Goal: Task Accomplishment & Management: Complete application form

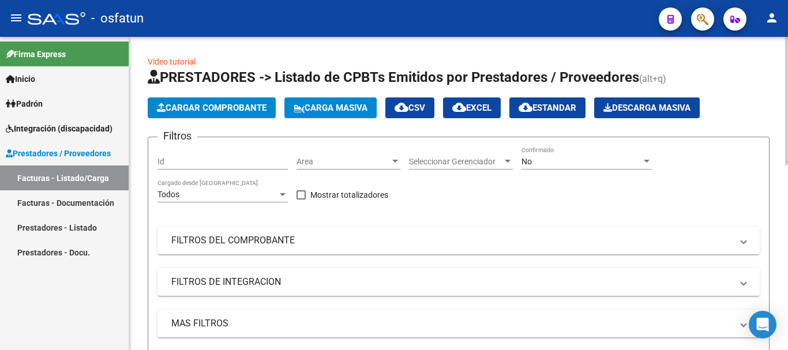
click at [181, 113] on span "Cargar Comprobante" at bounding box center [212, 108] width 110 height 10
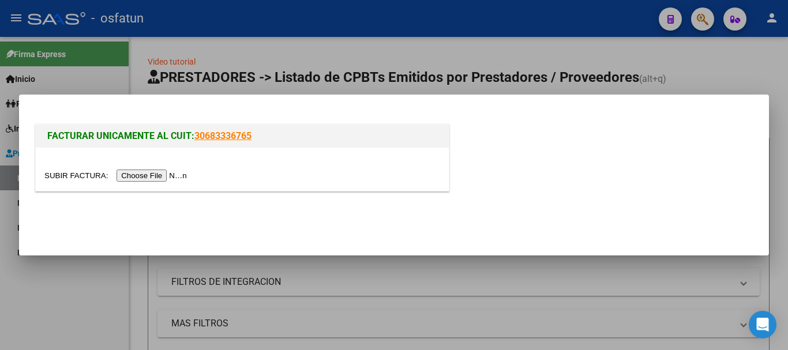
click at [148, 175] on input "file" at bounding box center [117, 176] width 146 height 12
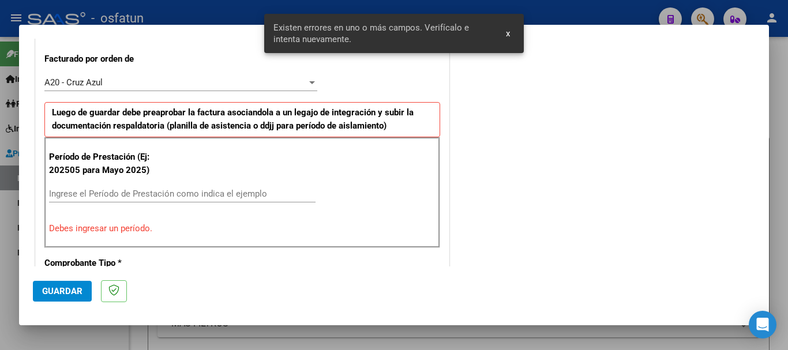
scroll to position [325, 0]
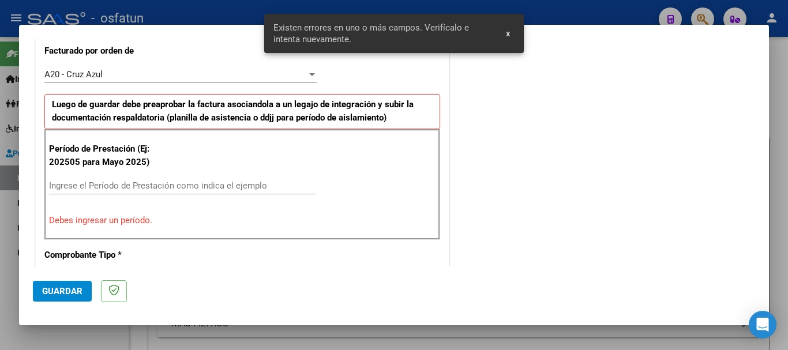
click at [96, 186] on input "Ingrese el Período de Prestación como indica el ejemplo" at bounding box center [182, 186] width 267 height 10
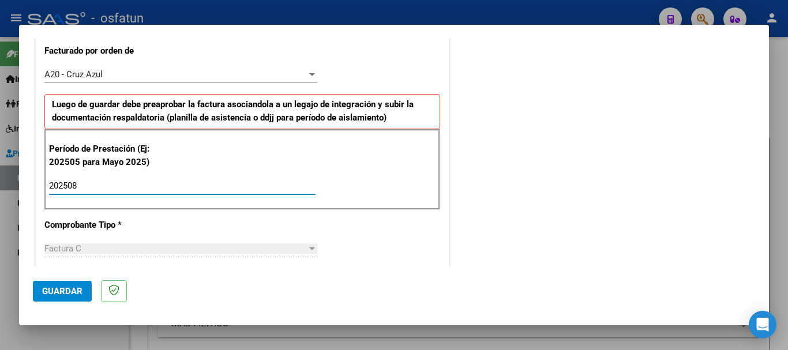
type input "202508"
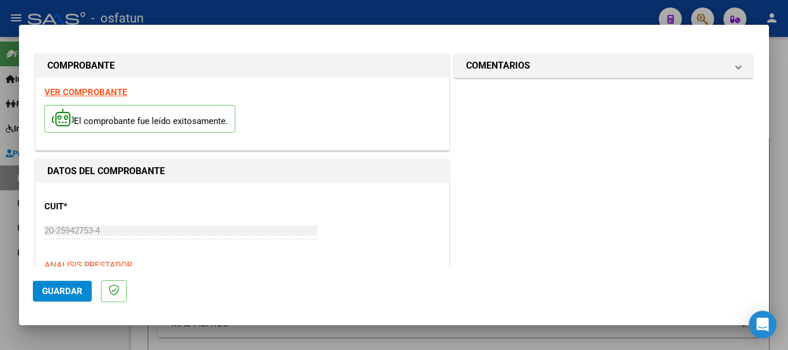
scroll to position [1, 0]
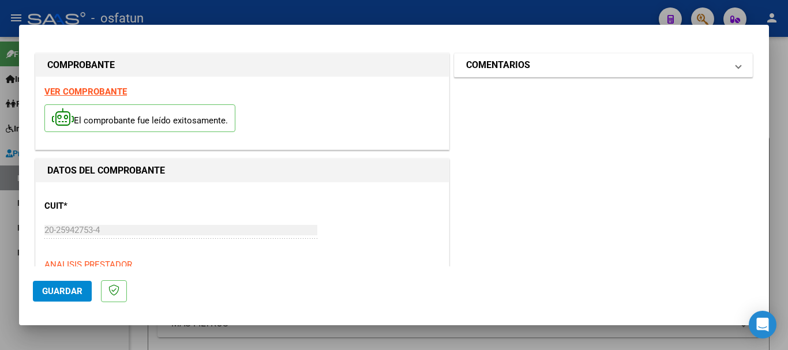
click at [619, 64] on mat-panel-title "COMENTARIOS" at bounding box center [596, 65] width 261 height 14
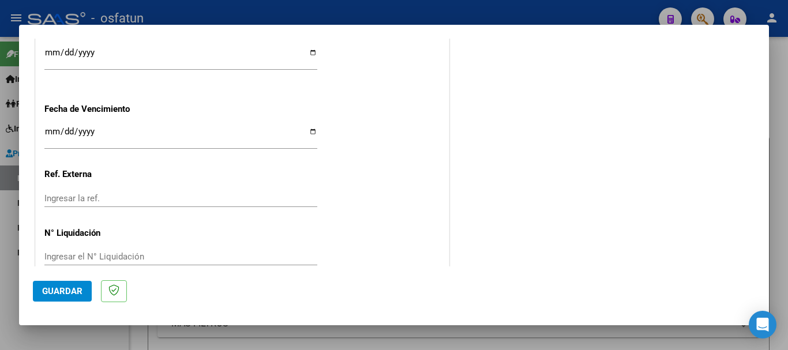
scroll to position [912, 0]
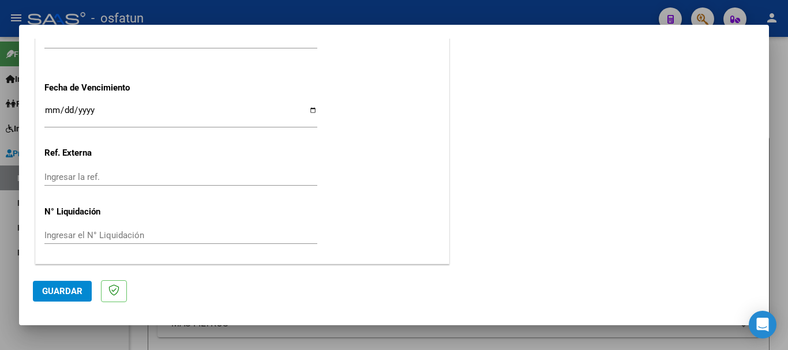
click at [67, 282] on button "Guardar" at bounding box center [62, 291] width 59 height 21
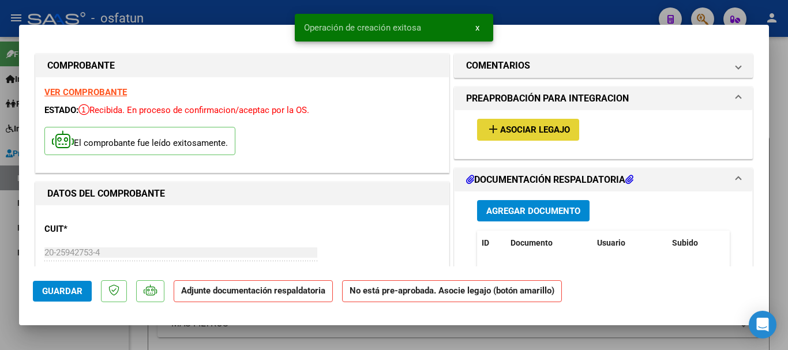
click at [530, 125] on span "Asociar Legajo" at bounding box center [535, 130] width 70 height 10
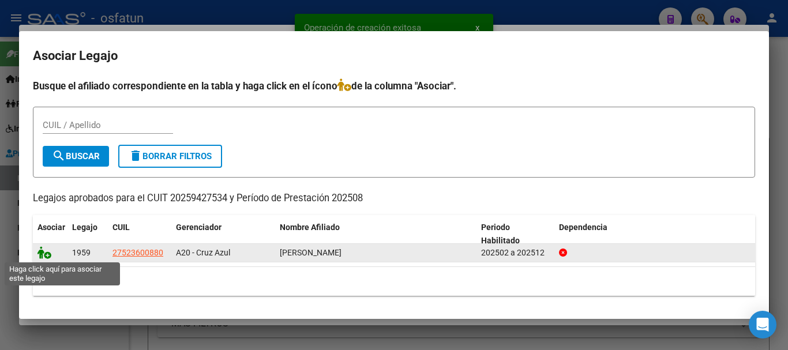
click at [43, 255] on icon at bounding box center [45, 252] width 14 height 13
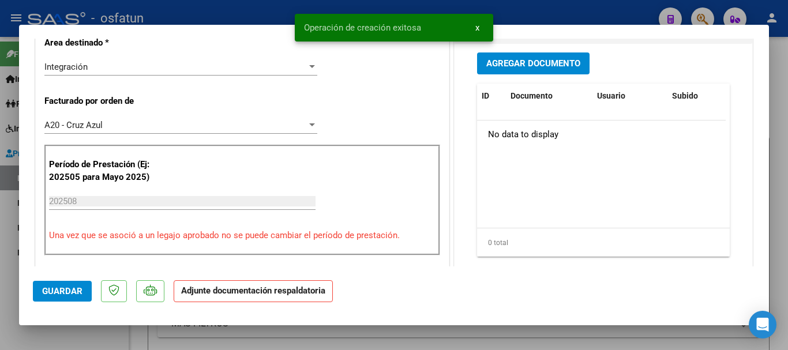
scroll to position [313, 0]
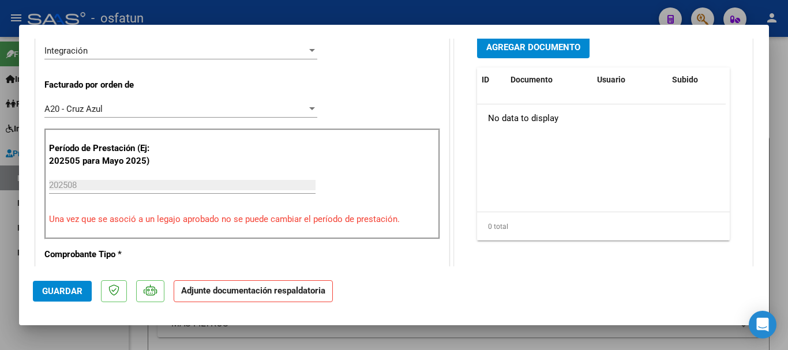
click at [522, 46] on span "Agregar Documento" at bounding box center [534, 48] width 94 height 10
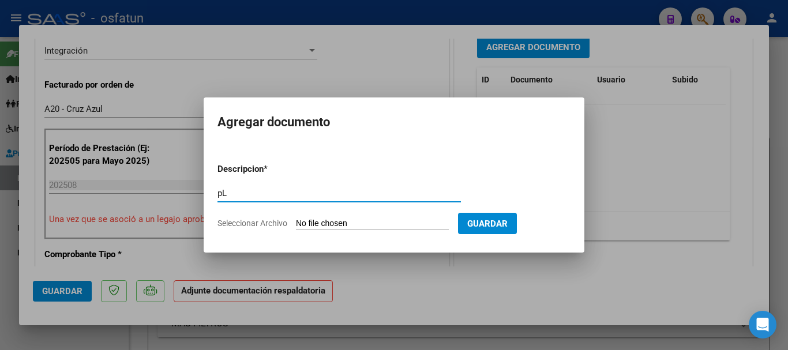
type input "p"
type input "Pl. asist"
click at [363, 227] on input "Seleccionar Archivo" at bounding box center [372, 224] width 153 height 11
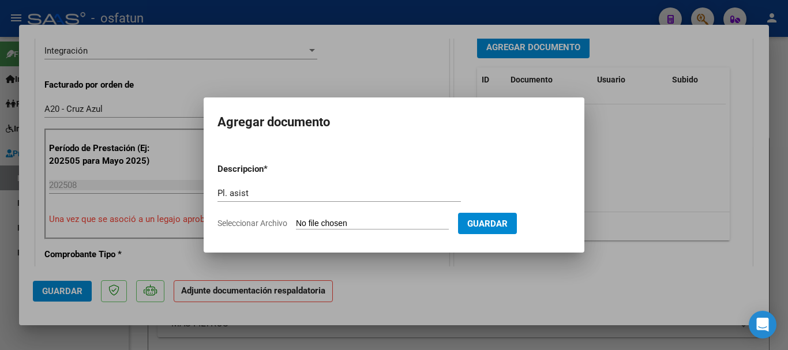
type input "C:\fakepath\Fc [PERSON_NAME] 00003_00000586.pdf"
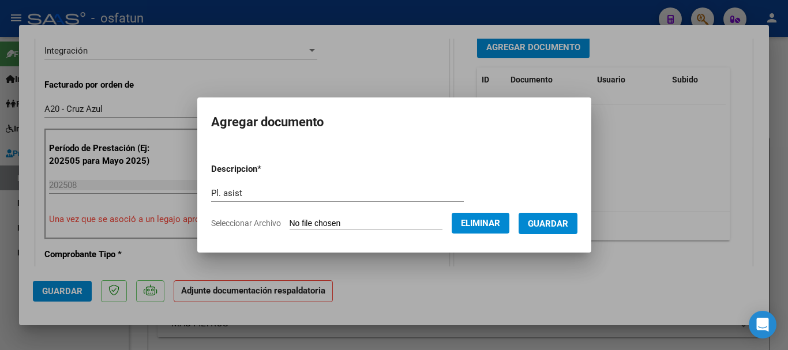
click at [481, 219] on span "Eliminar" at bounding box center [480, 223] width 39 height 10
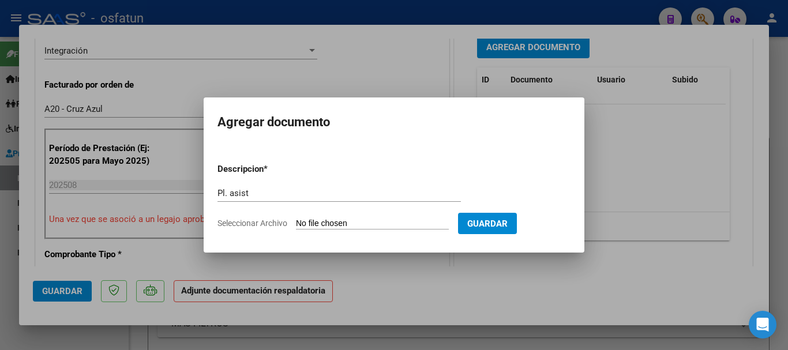
click at [369, 220] on input "Seleccionar Archivo" at bounding box center [372, 224] width 153 height 11
type input "C:\fakepath\[PERSON_NAME][DATE].pdf"
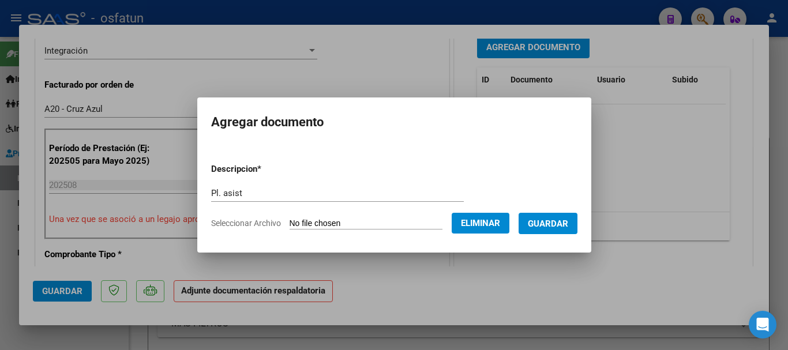
click at [560, 226] on span "Guardar" at bounding box center [548, 224] width 40 height 10
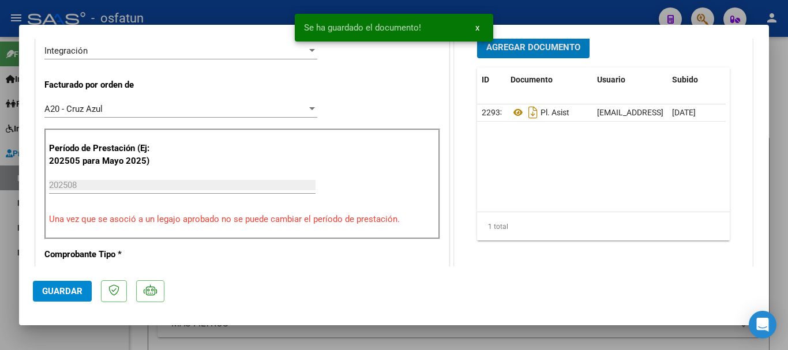
scroll to position [311, 0]
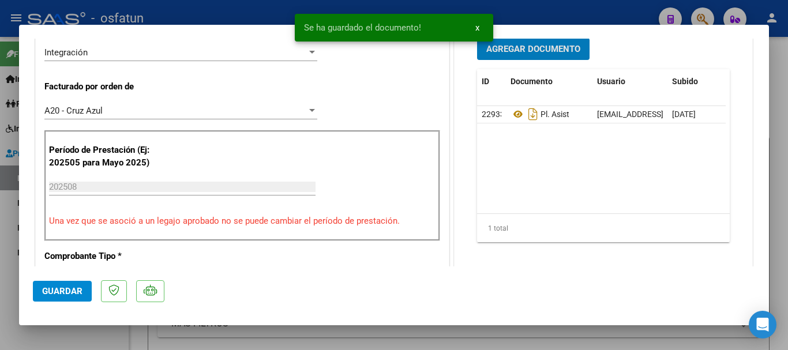
click at [526, 46] on span "Agregar Documento" at bounding box center [534, 49] width 94 height 10
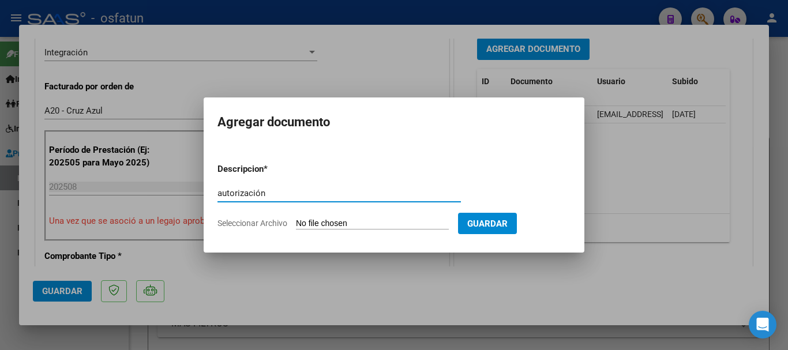
type input "autorización"
click at [346, 228] on input "Seleccionar Archivo" at bounding box center [372, 224] width 153 height 11
type input "C:\fakepath\autorizacion [PERSON_NAME] 2025.pdf"
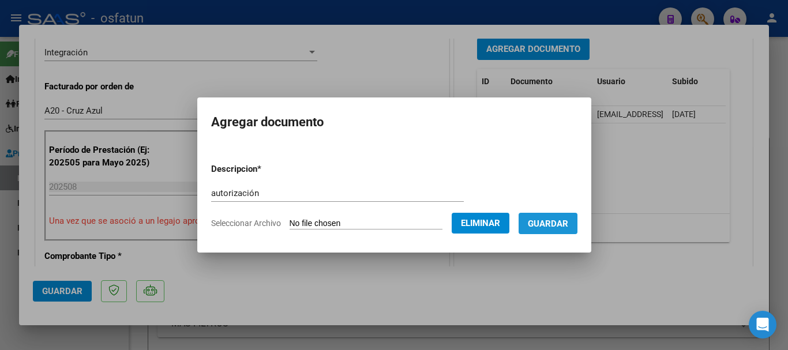
click at [568, 227] on span "Guardar" at bounding box center [548, 224] width 40 height 10
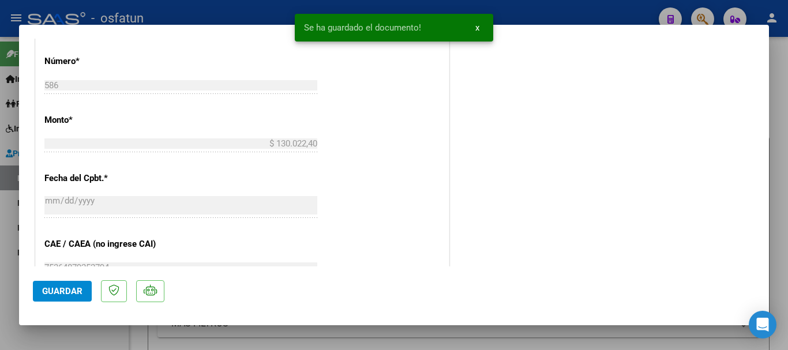
scroll to position [929, 0]
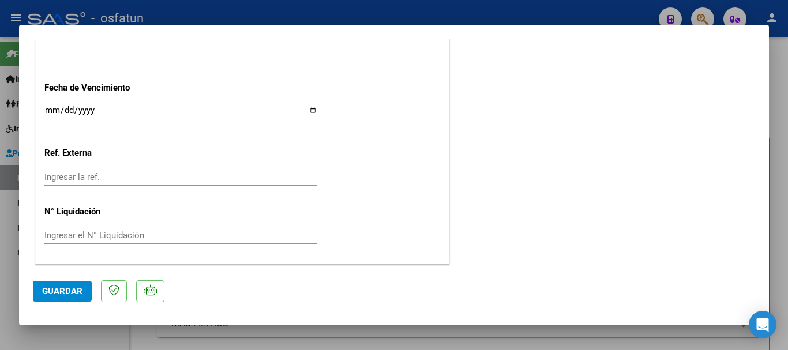
click at [61, 290] on span "Guardar" at bounding box center [62, 291] width 40 height 10
click at [72, 288] on span "Guardar" at bounding box center [62, 291] width 40 height 10
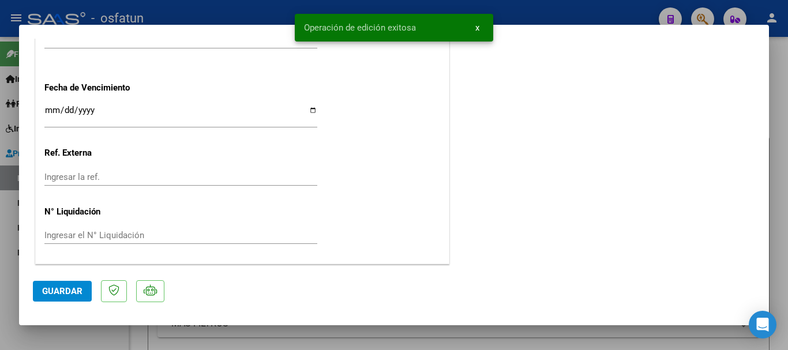
click at [780, 230] on div at bounding box center [394, 175] width 788 height 350
type input "$ 0,00"
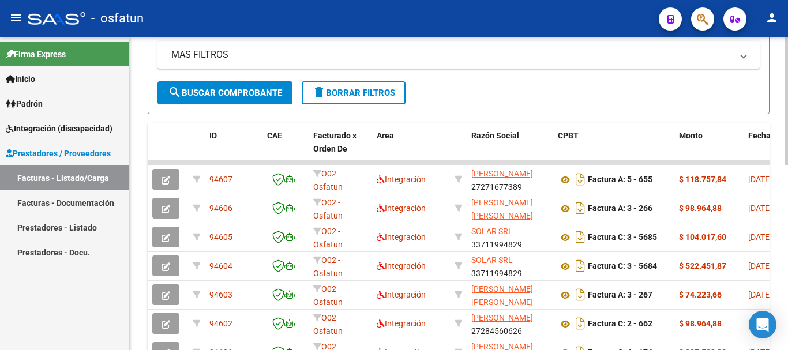
scroll to position [268, 0]
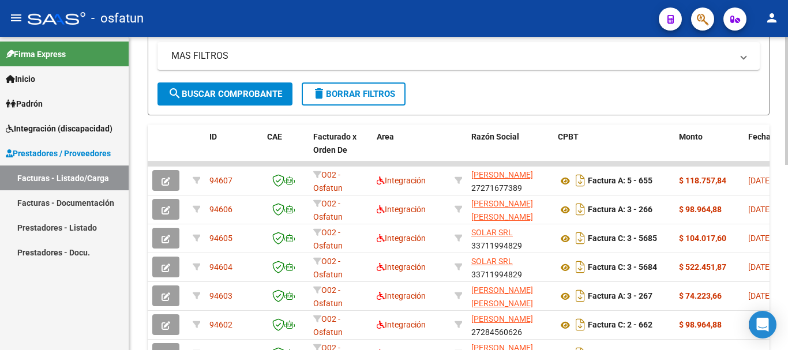
click at [770, 215] on div "Video tutorial PRESTADORES -> Listado de CPBTs Emitidos por Prestadores / Prove…" at bounding box center [460, 147] width 662 height 756
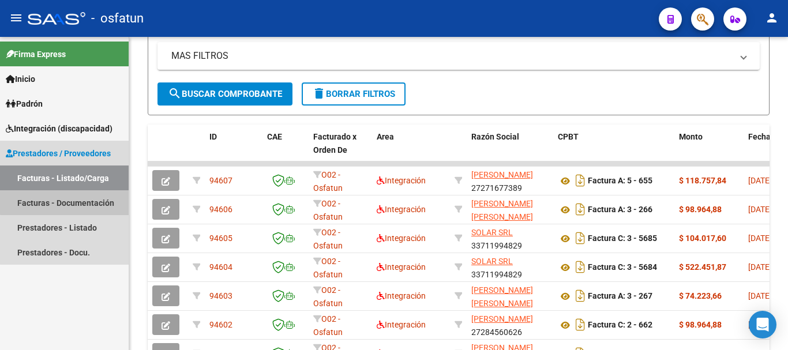
click at [65, 202] on link "Facturas - Documentación" at bounding box center [64, 202] width 129 height 25
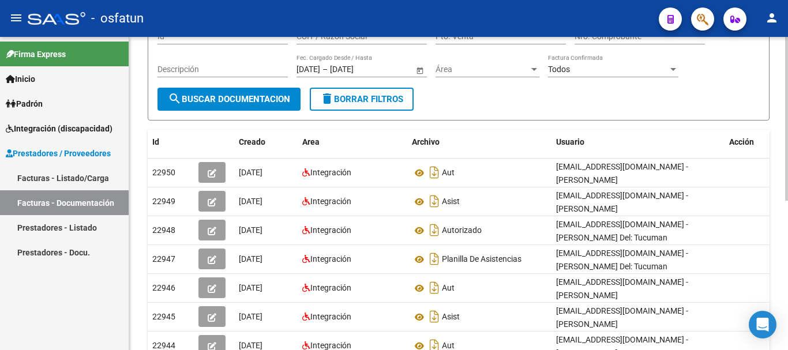
scroll to position [117, 0]
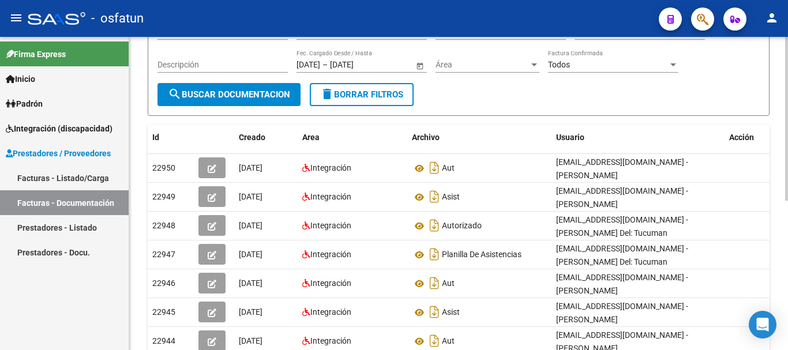
click at [788, 203] on div at bounding box center [787, 182] width 3 height 164
drag, startPoint x: 43, startPoint y: 167, endPoint x: 42, endPoint y: 173, distance: 6.0
click at [44, 168] on link "Facturas - Listado/Carga" at bounding box center [64, 178] width 129 height 25
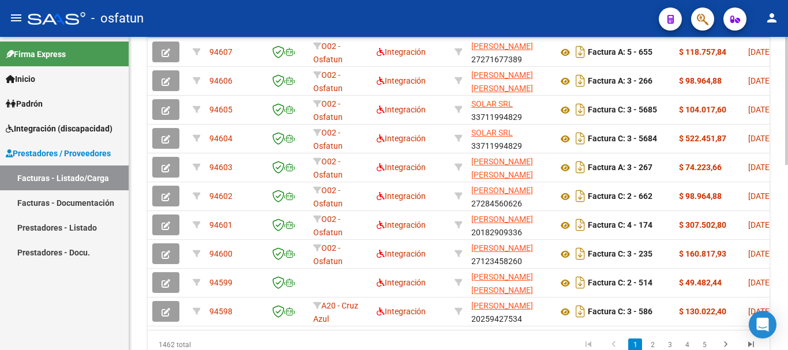
scroll to position [403, 0]
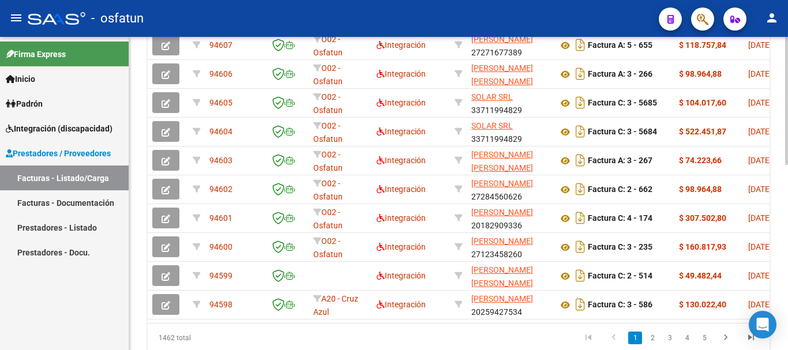
click at [785, 245] on div "Video tutorial PRESTADORES -> Listado de CPBTs Emitidos por Prestadores / Prove…" at bounding box center [460, 11] width 662 height 756
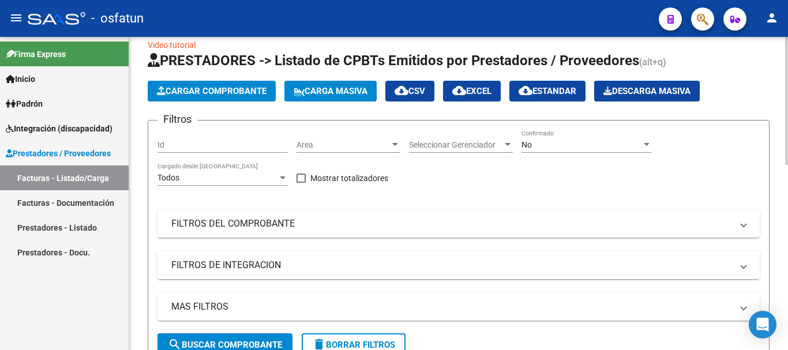
scroll to position [0, 0]
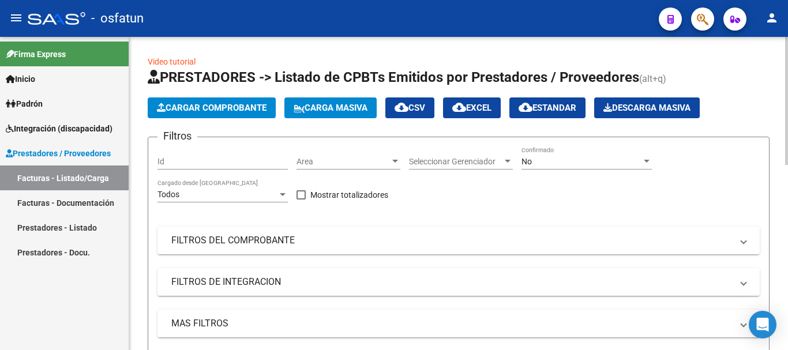
click at [788, 30] on div "menu - osfatun person Firma Express Inicio Instructivos Contacto OS Padrón Anál…" at bounding box center [394, 175] width 788 height 350
click at [27, 170] on link "Facturas - Listado/Carga" at bounding box center [64, 178] width 129 height 25
click at [42, 127] on span "Integración (discapacidad)" at bounding box center [59, 128] width 107 height 13
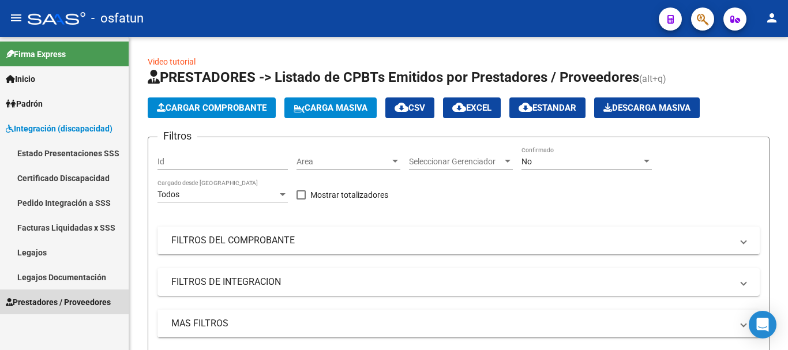
click at [76, 302] on span "Prestadores / Proveedores" at bounding box center [58, 302] width 105 height 13
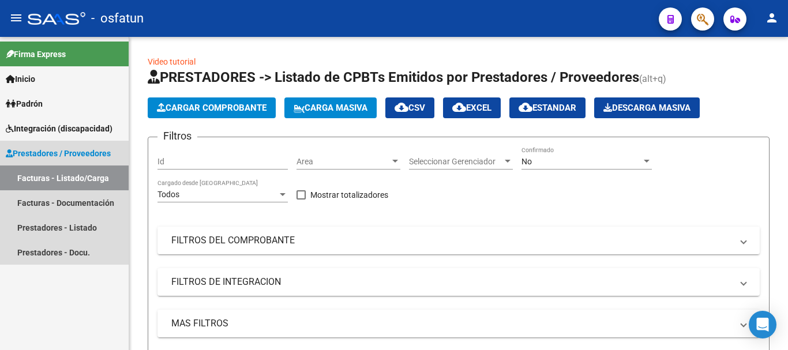
click at [47, 178] on link "Facturas - Listado/Carga" at bounding box center [64, 178] width 129 height 25
click at [45, 155] on span "Prestadores / Proveedores" at bounding box center [58, 153] width 105 height 13
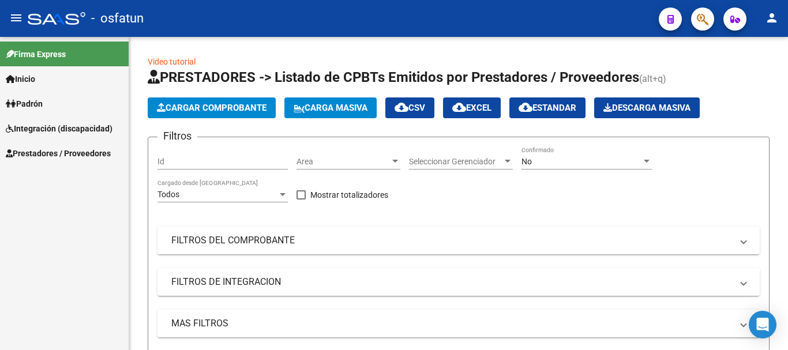
click at [40, 156] on span "Prestadores / Proveedores" at bounding box center [58, 153] width 105 height 13
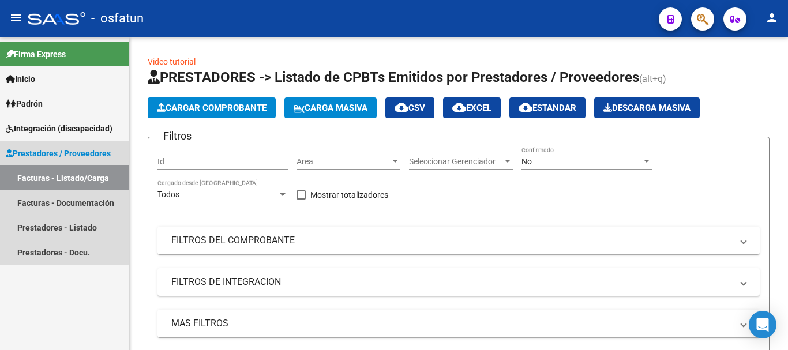
click at [39, 179] on link "Facturas - Listado/Carga" at bounding box center [64, 178] width 129 height 25
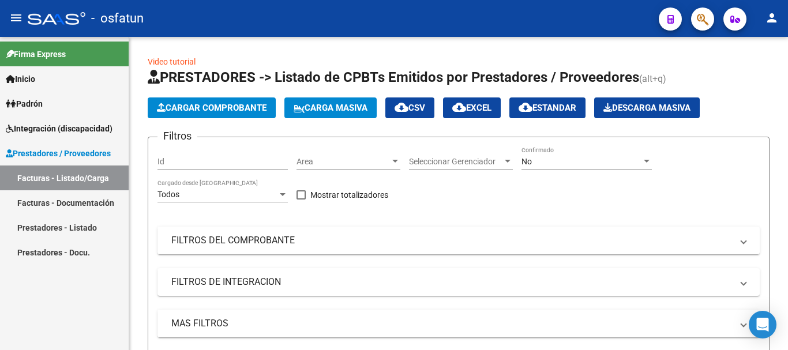
click at [40, 199] on link "Facturas - Documentación" at bounding box center [64, 202] width 129 height 25
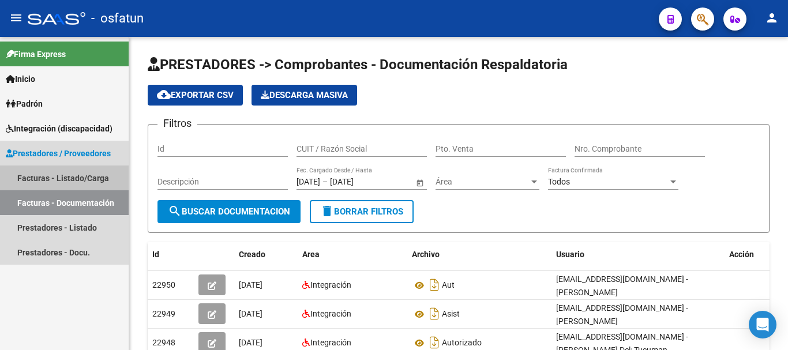
click at [42, 178] on link "Facturas - Listado/Carga" at bounding box center [64, 178] width 129 height 25
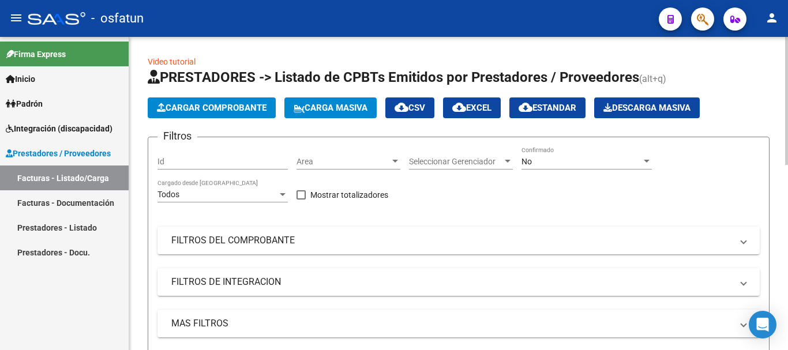
click at [193, 109] on span "Cargar Comprobante" at bounding box center [212, 108] width 110 height 10
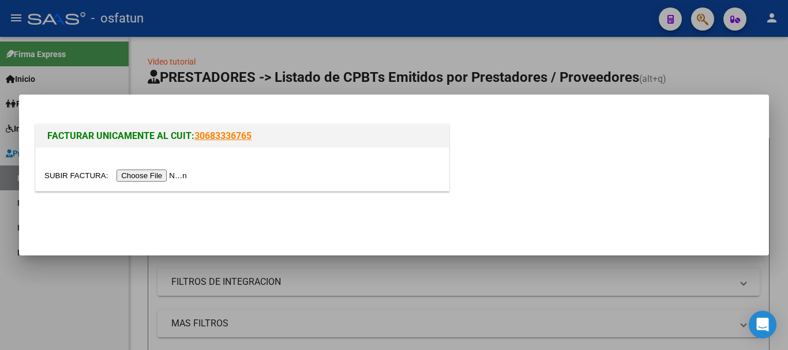
click at [148, 178] on input "file" at bounding box center [117, 176] width 146 height 12
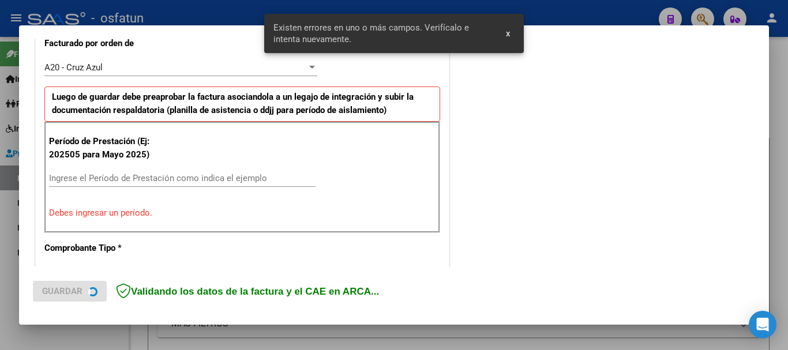
scroll to position [346, 0]
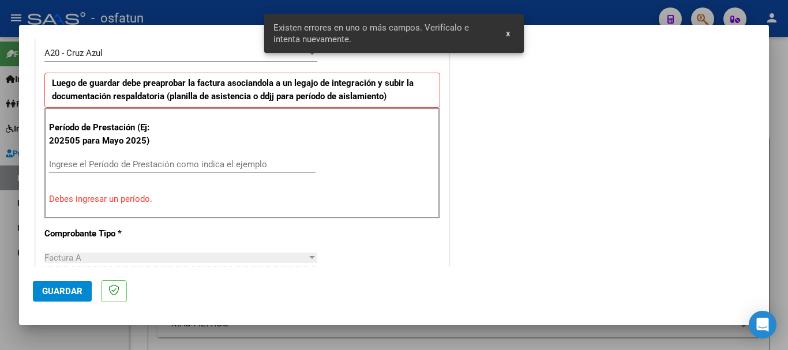
click at [91, 156] on div "Ingrese el Período de Prestación como indica el ejemplo" at bounding box center [182, 164] width 267 height 17
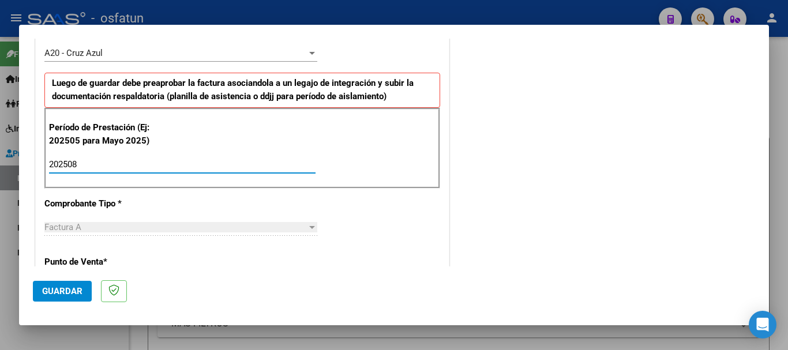
type input "202508"
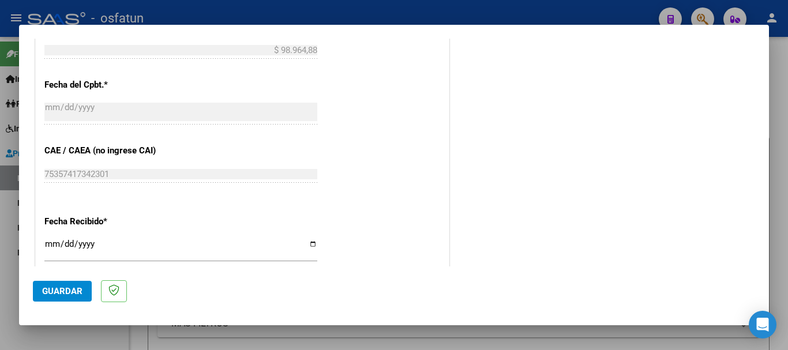
scroll to position [912, 0]
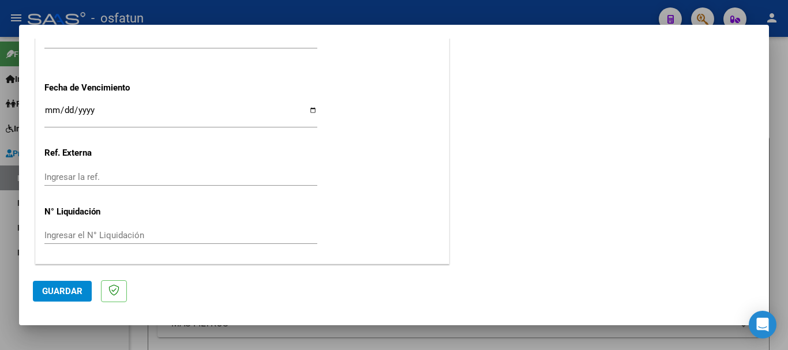
click at [61, 298] on button "Guardar" at bounding box center [62, 291] width 59 height 21
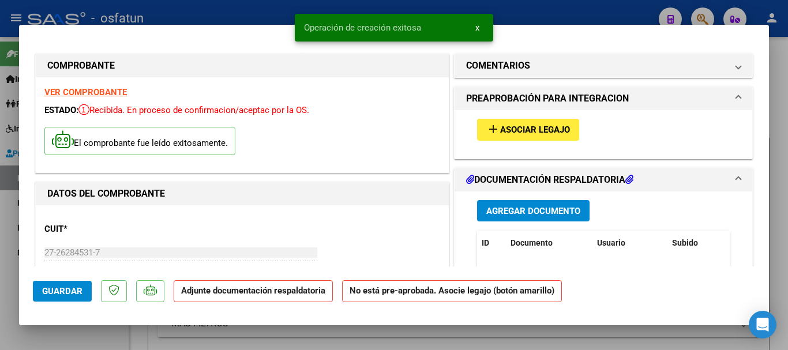
click at [541, 122] on button "add Asociar Legajo" at bounding box center [528, 129] width 102 height 21
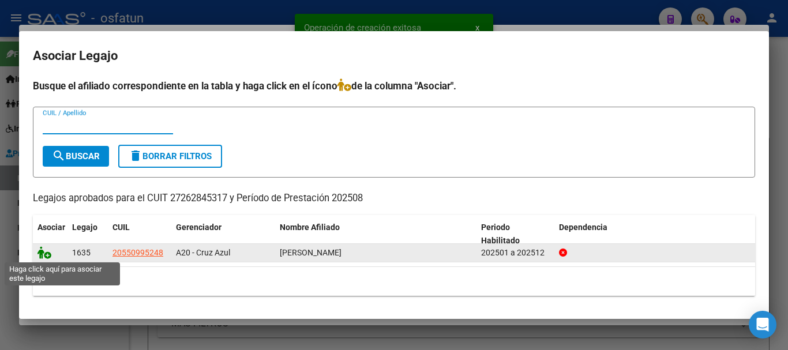
click at [42, 253] on icon at bounding box center [45, 252] width 14 height 13
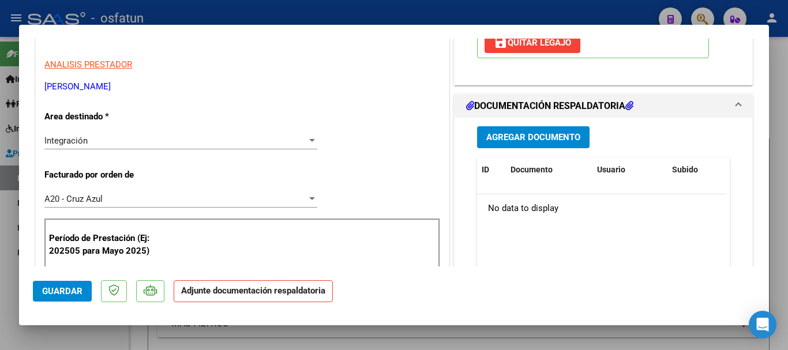
scroll to position [213, 0]
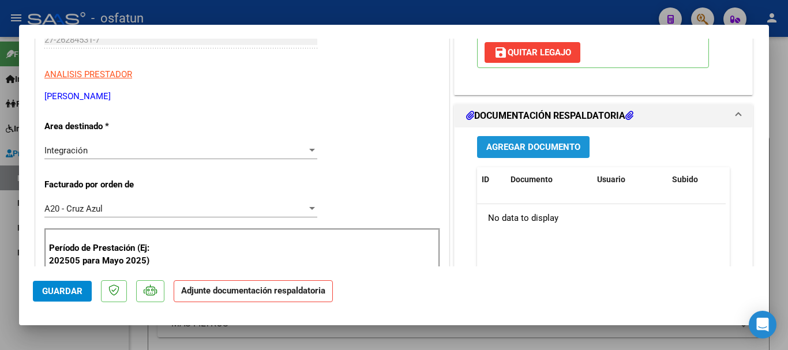
click at [514, 144] on span "Agregar Documento" at bounding box center [534, 148] width 94 height 10
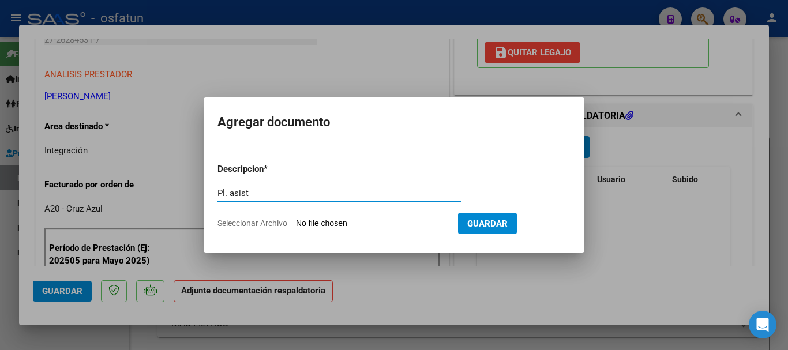
type input "Pl. asist"
click at [374, 223] on input "Seleccionar Archivo" at bounding box center [372, 224] width 153 height 11
type input "C:\fakepath\Asistencia [PERSON_NAME] [DATE].pdf"
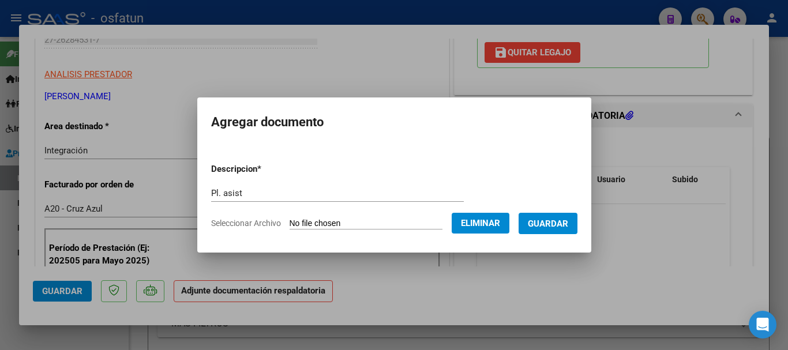
click at [556, 227] on span "Guardar" at bounding box center [548, 224] width 40 height 10
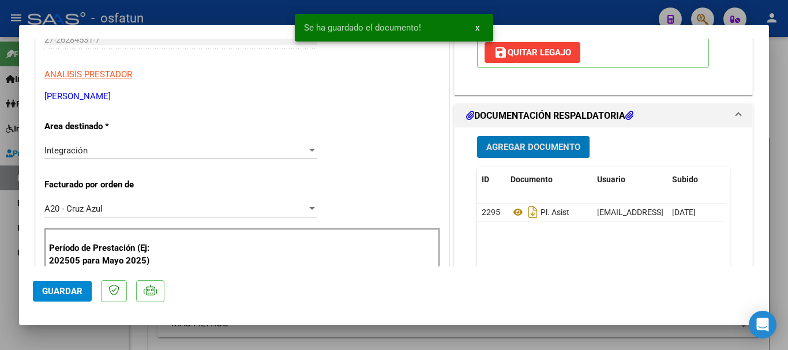
click at [534, 136] on button "Agregar Documento" at bounding box center [533, 146] width 113 height 21
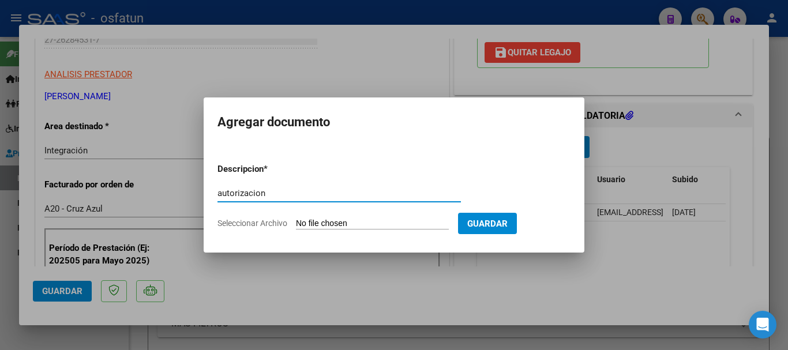
type input "autorizacion"
click at [417, 226] on input "Seleccionar Archivo" at bounding box center [372, 224] width 153 height 11
type input "C:\fakepath\AUTORIZACIÓN [PERSON_NAME].pdf"
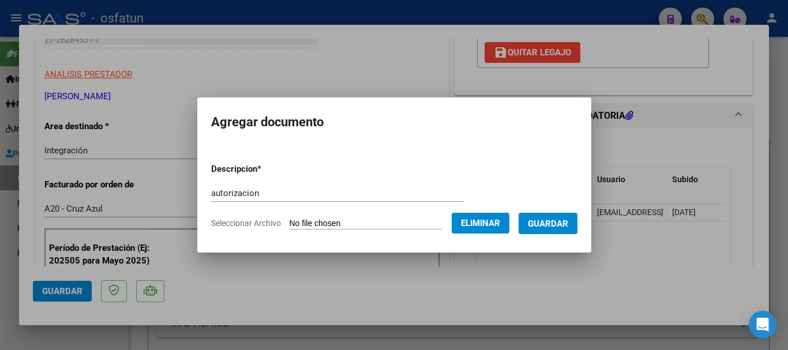
drag, startPoint x: 578, startPoint y: 223, endPoint x: 555, endPoint y: 230, distance: 24.5
click at [569, 223] on span "Guardar" at bounding box center [548, 224] width 40 height 10
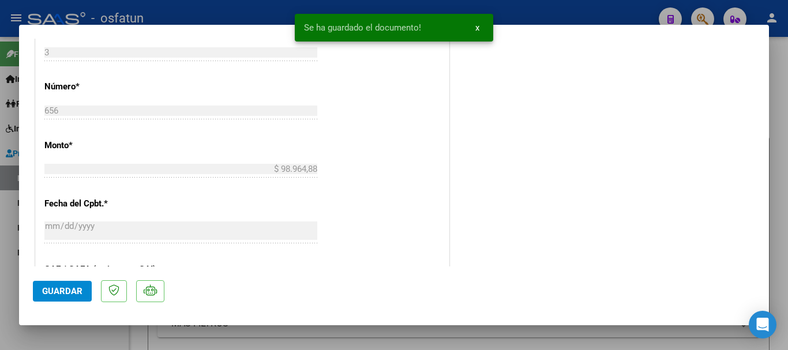
scroll to position [929, 0]
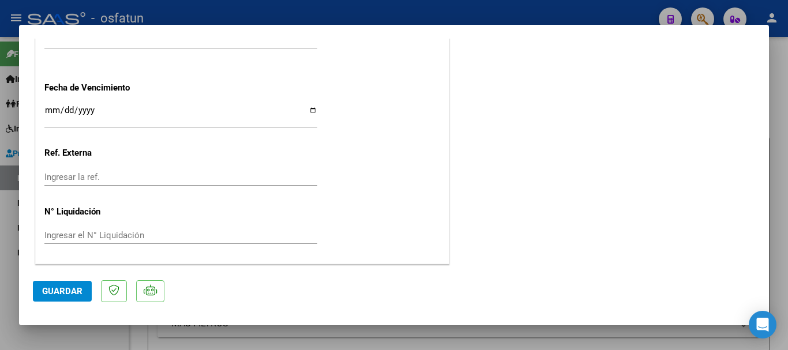
click at [54, 287] on span "Guardar" at bounding box center [62, 291] width 40 height 10
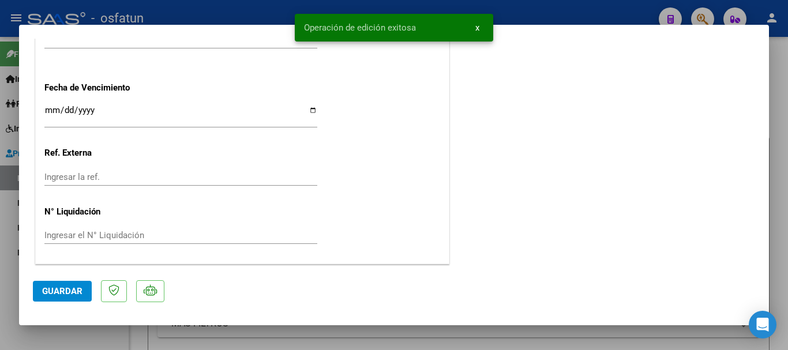
click at [61, 293] on span "Guardar" at bounding box center [62, 291] width 40 height 10
drag, startPoint x: 785, startPoint y: 219, endPoint x: 447, endPoint y: 230, distance: 337.8
click at [784, 219] on div at bounding box center [394, 175] width 788 height 350
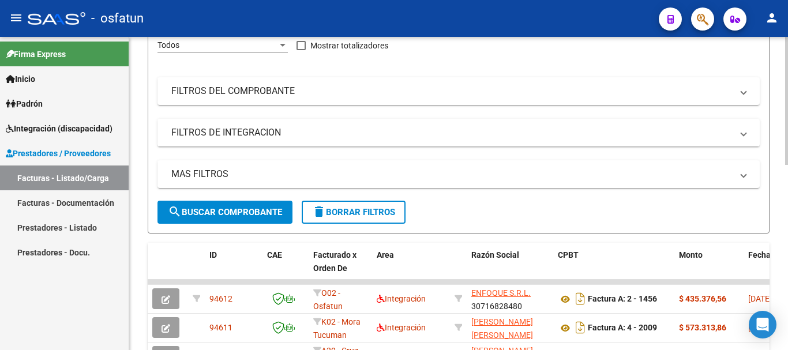
scroll to position [0, 0]
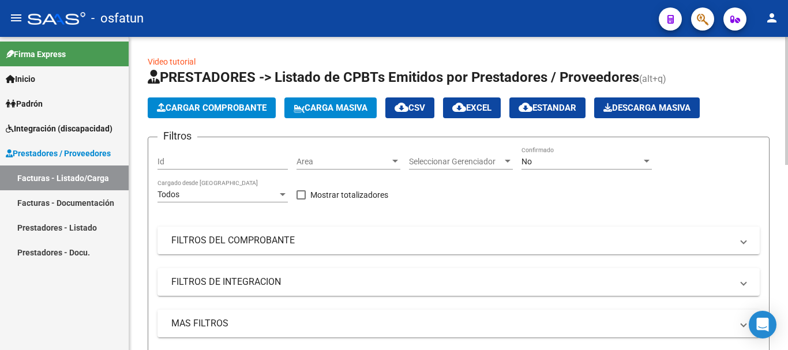
click at [787, 0] on html "menu - osfatun person Firma Express Inicio Instructivos Contacto OS Padrón Anál…" at bounding box center [394, 175] width 788 height 350
drag, startPoint x: 76, startPoint y: 180, endPoint x: 209, endPoint y: 142, distance: 138.7
click at [76, 181] on link "Facturas - Listado/Carga" at bounding box center [64, 178] width 129 height 25
click at [229, 115] on button "Cargar Comprobante" at bounding box center [212, 108] width 128 height 21
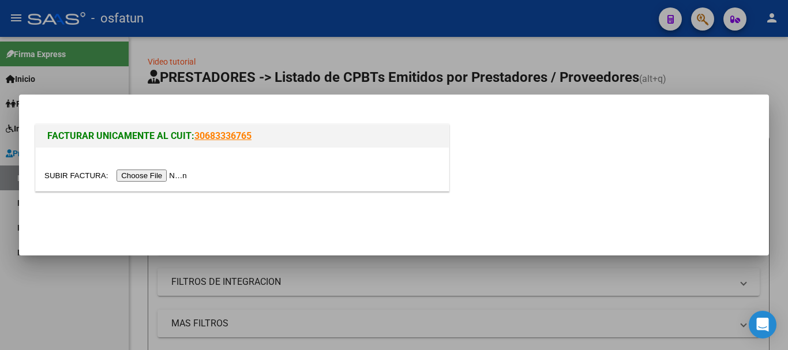
click at [123, 173] on input "file" at bounding box center [117, 176] width 146 height 12
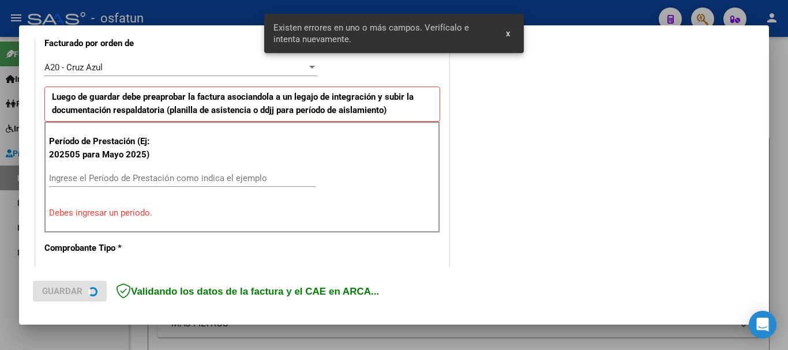
scroll to position [346, 0]
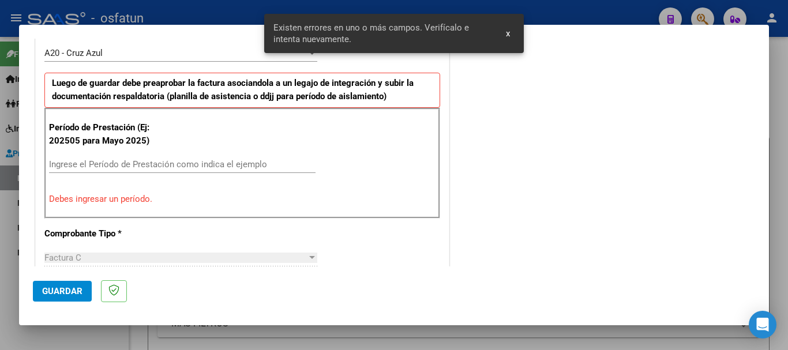
click at [95, 161] on input "Ingrese el Período de Prestación como indica el ejemplo" at bounding box center [182, 164] width 267 height 10
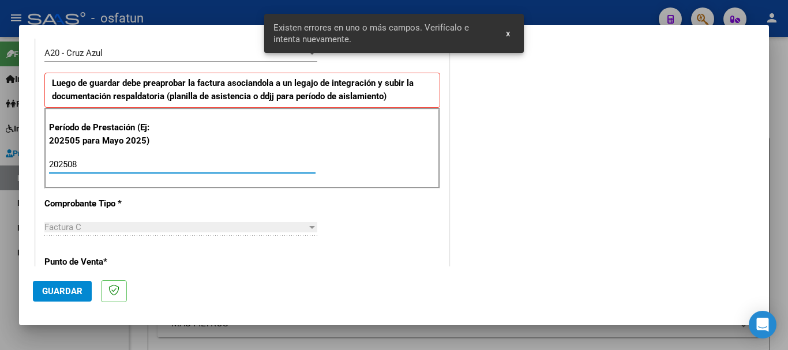
scroll to position [289, 0]
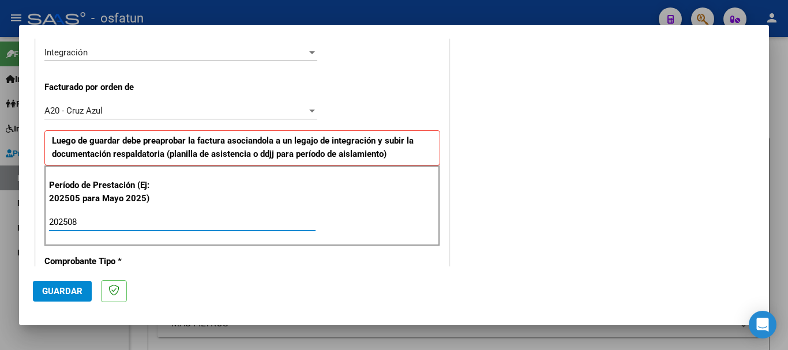
type input "202508"
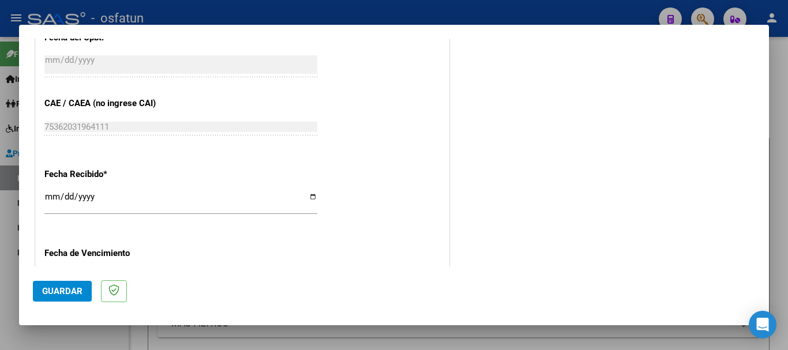
scroll to position [912, 0]
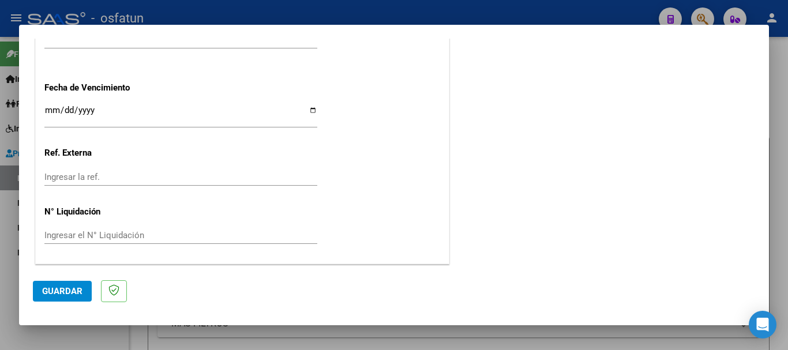
drag, startPoint x: 67, startPoint y: 288, endPoint x: 29, endPoint y: 300, distance: 39.4
click at [64, 292] on span "Guardar" at bounding box center [62, 291] width 40 height 10
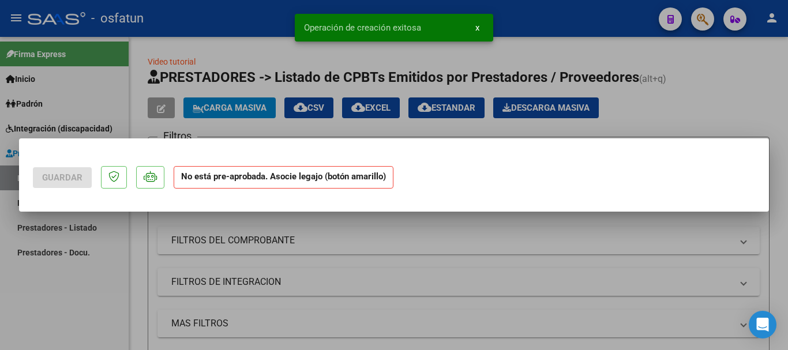
scroll to position [0, 0]
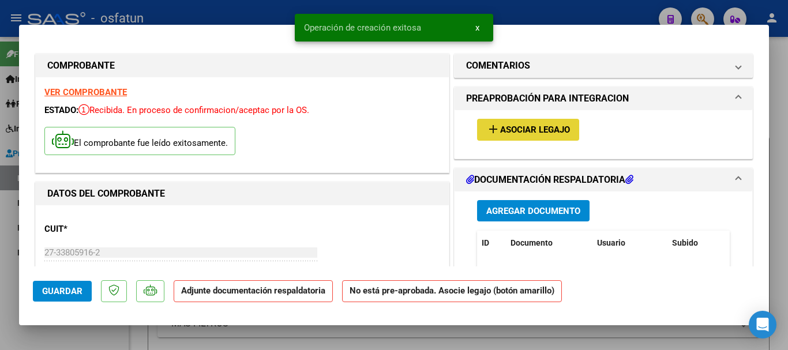
click at [540, 125] on button "add Asociar Legajo" at bounding box center [528, 129] width 102 height 21
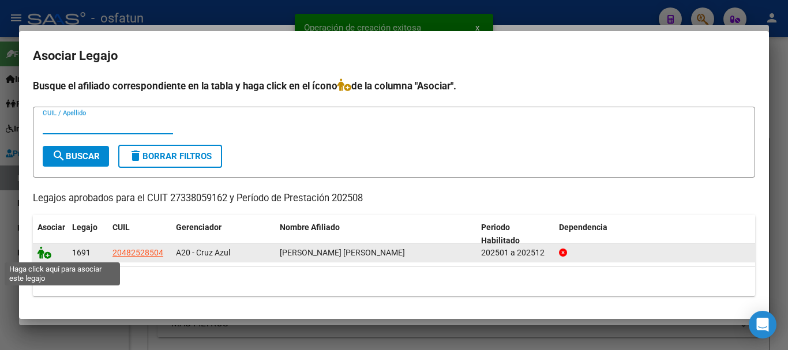
click at [44, 257] on icon at bounding box center [45, 252] width 14 height 13
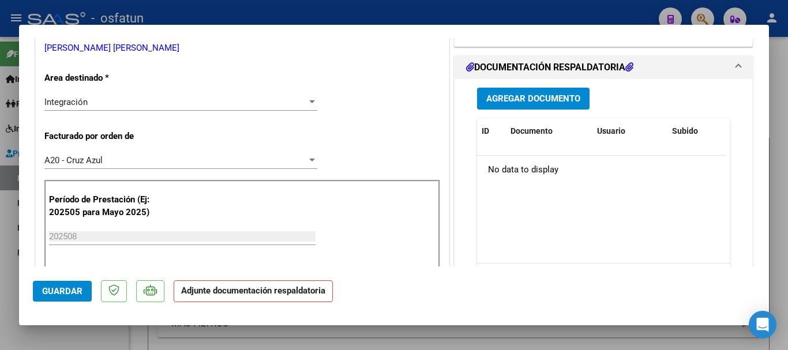
scroll to position [268, 0]
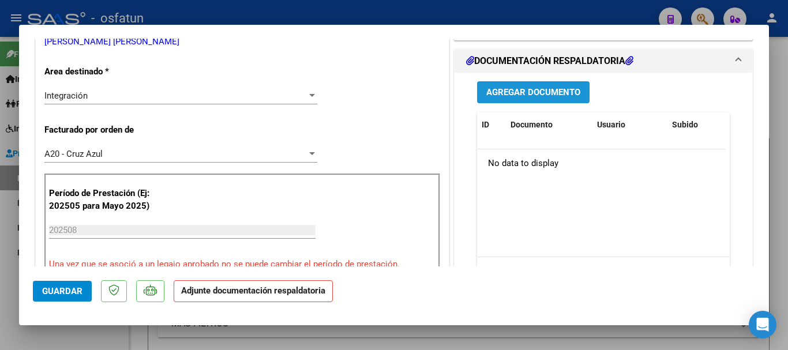
click at [500, 91] on span "Agregar Documento" at bounding box center [534, 93] width 94 height 10
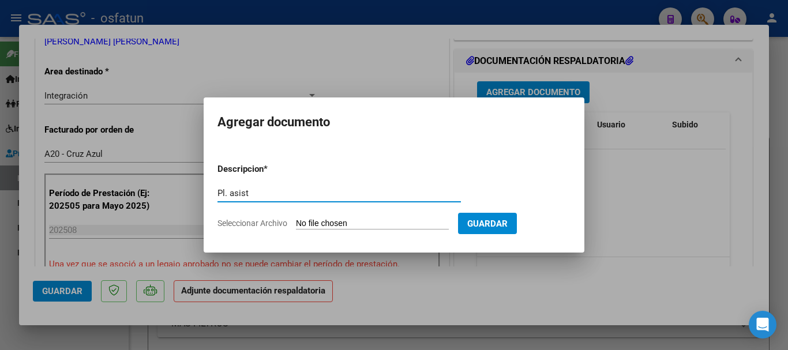
type input "Pl. asist"
click at [317, 219] on input "Seleccionar Archivo" at bounding box center [372, 224] width 153 height 11
type input "C:\fakepath\Asistencia [PERSON_NAME].pdf"
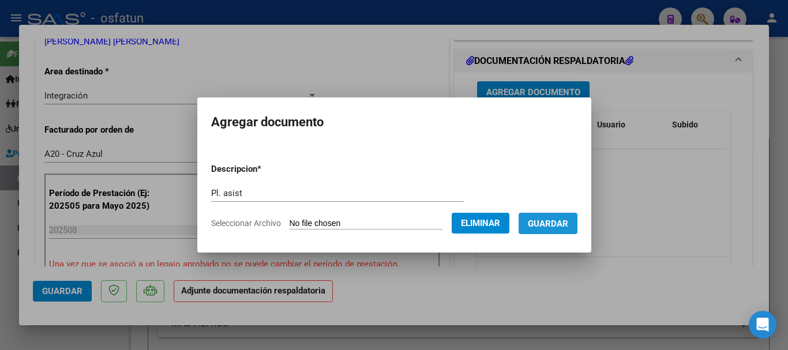
click at [559, 226] on span "Guardar" at bounding box center [548, 224] width 40 height 10
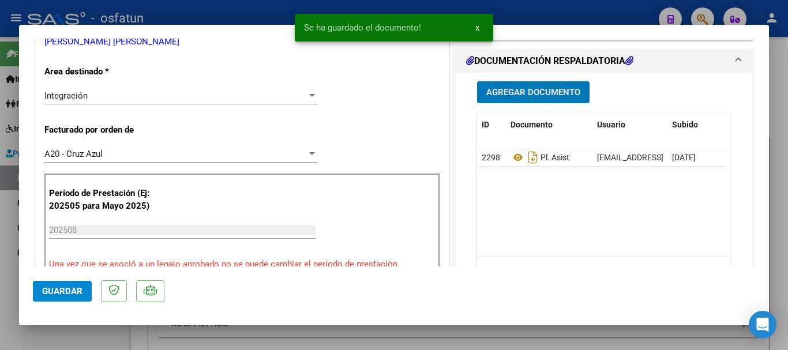
click at [515, 89] on span "Agregar Documento" at bounding box center [534, 93] width 94 height 10
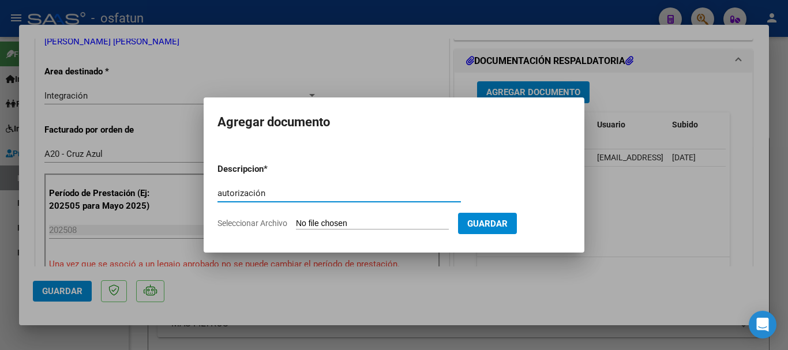
type input "autorización"
click at [387, 217] on form "Descripcion * autorización Escriba aquí una descripcion Seleccionar Archivo Gua…" at bounding box center [394, 196] width 353 height 84
click at [379, 223] on input "Seleccionar Archivo" at bounding box center [372, 224] width 153 height 11
type input "C:\fakepath\[PERSON_NAME] _ AUTORIZACIONES 2025-3 MIA.pdf"
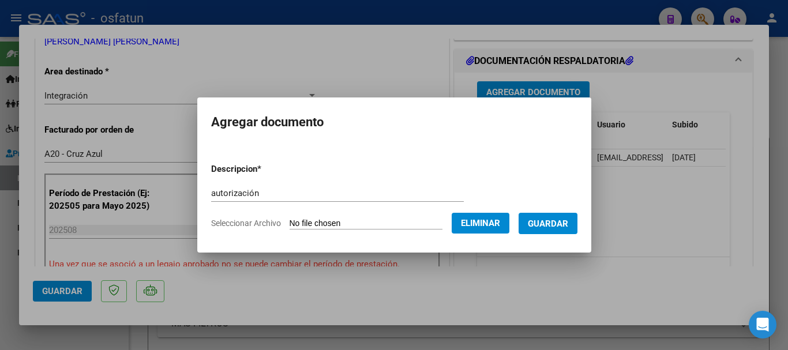
click at [562, 223] on span "Guardar" at bounding box center [548, 224] width 40 height 10
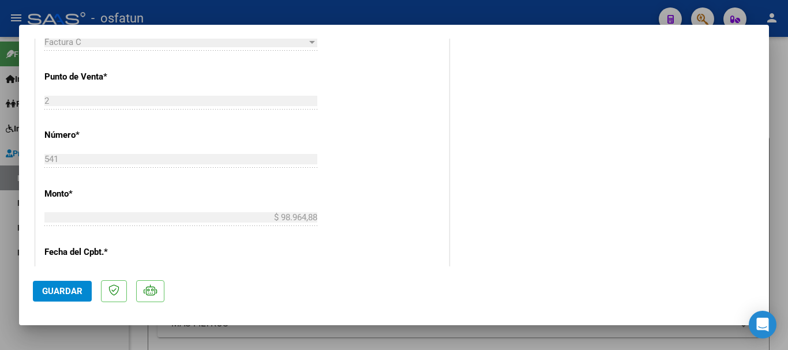
scroll to position [929, 0]
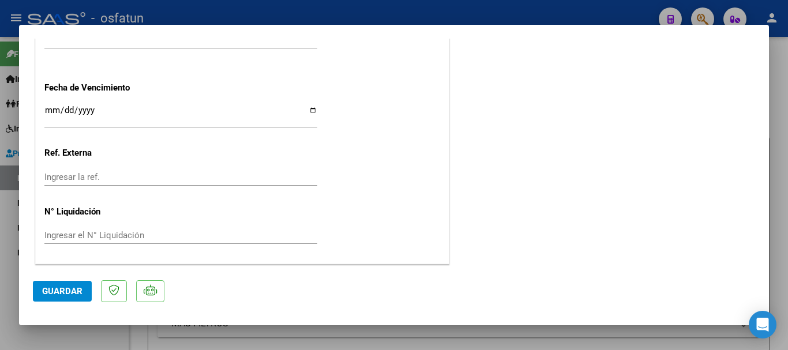
click at [49, 289] on span "Guardar" at bounding box center [62, 291] width 40 height 10
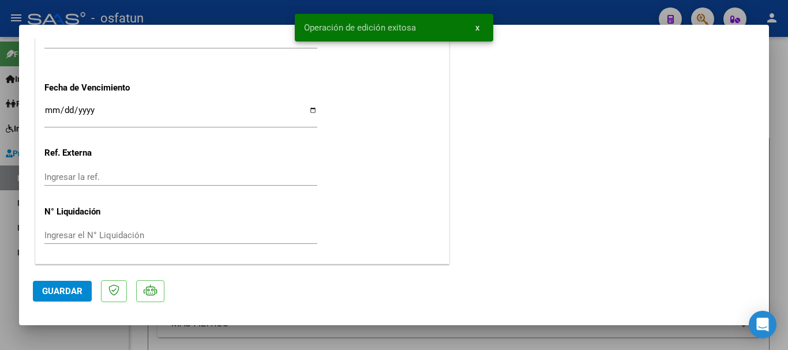
click at [779, 170] on div at bounding box center [394, 175] width 788 height 350
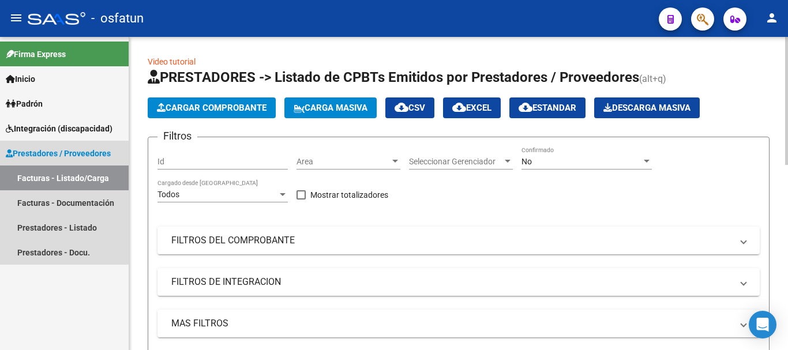
drag, startPoint x: 44, startPoint y: 180, endPoint x: 223, endPoint y: 119, distance: 188.5
click at [44, 181] on link "Facturas - Listado/Carga" at bounding box center [64, 178] width 129 height 25
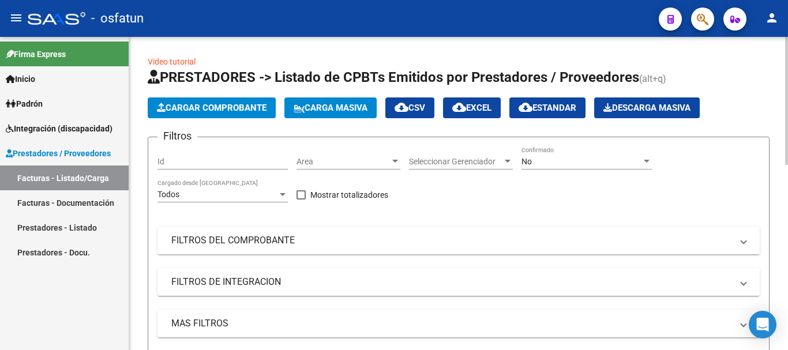
click at [219, 112] on span "Cargar Comprobante" at bounding box center [212, 108] width 110 height 10
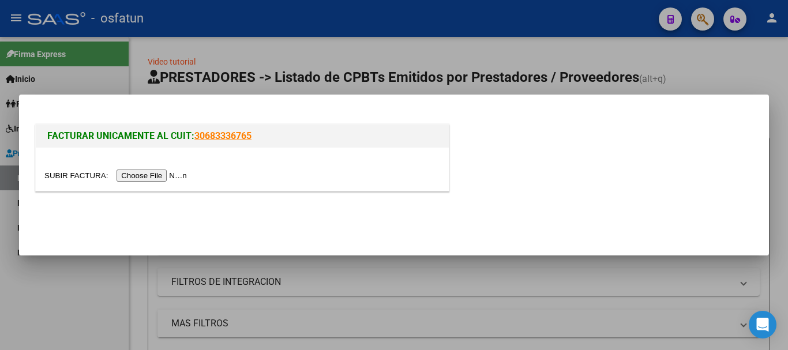
click at [186, 173] on input "file" at bounding box center [117, 176] width 146 height 12
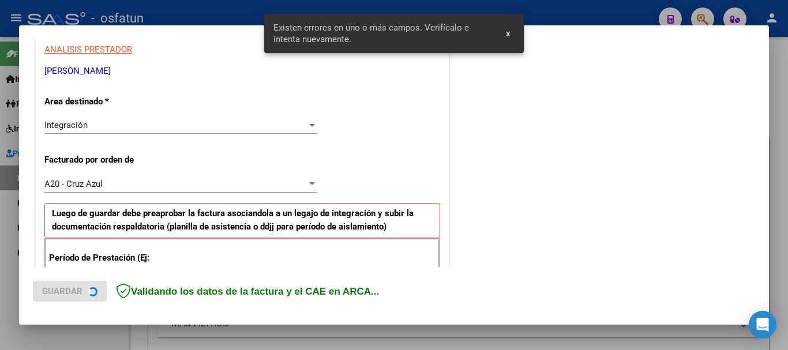
scroll to position [346, 0]
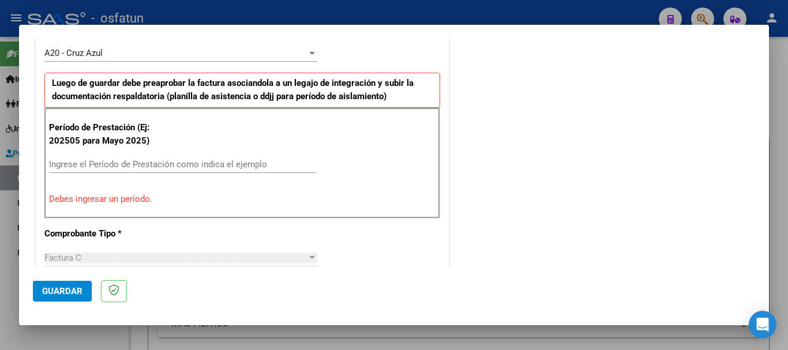
click at [99, 173] on div "Ingrese el Período de Prestación como indica el ejemplo" at bounding box center [182, 164] width 267 height 17
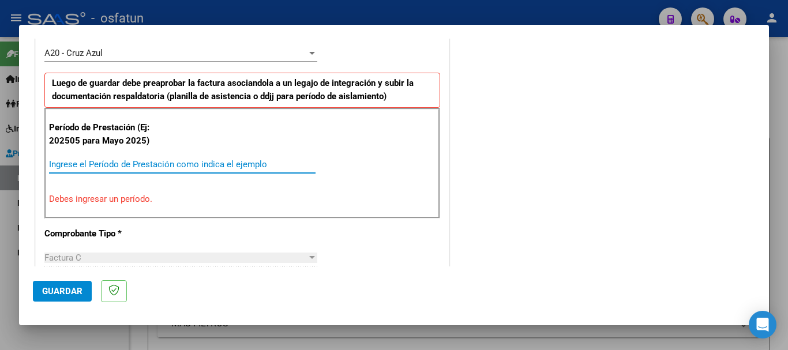
click at [95, 169] on input "Ingrese el Período de Prestación como indica el ejemplo" at bounding box center [182, 164] width 267 height 10
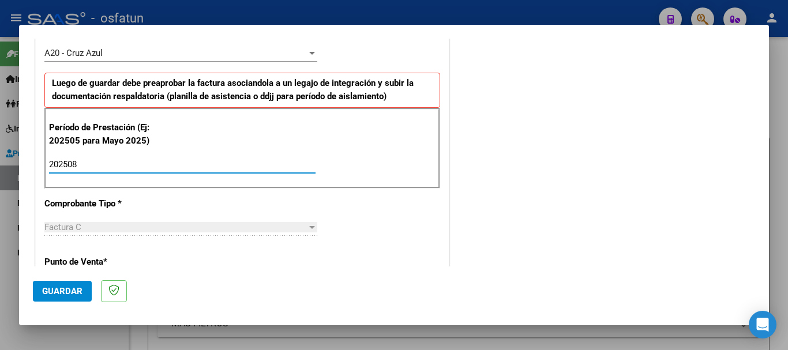
type input "202508"
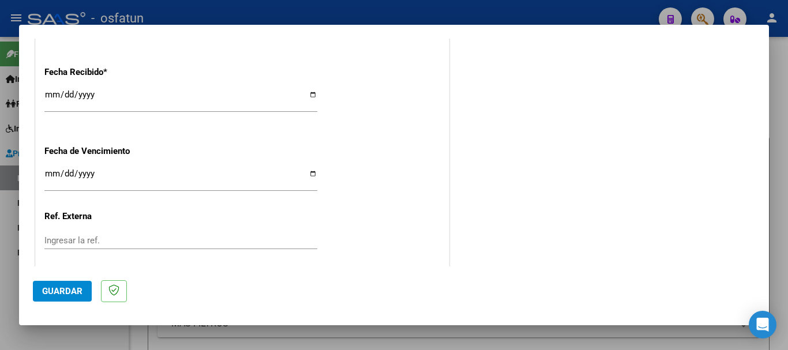
scroll to position [912, 0]
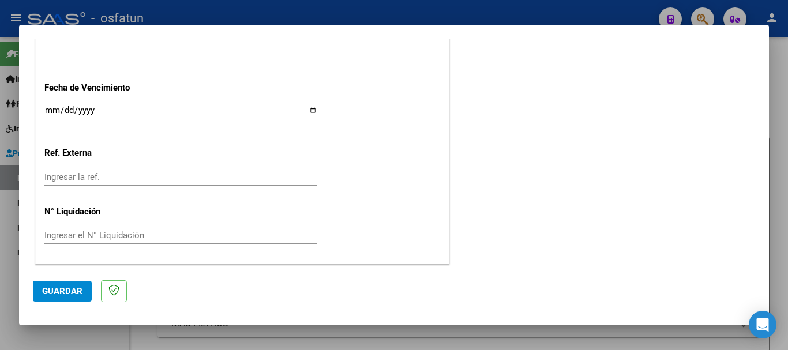
click at [45, 285] on button "Guardar" at bounding box center [62, 291] width 59 height 21
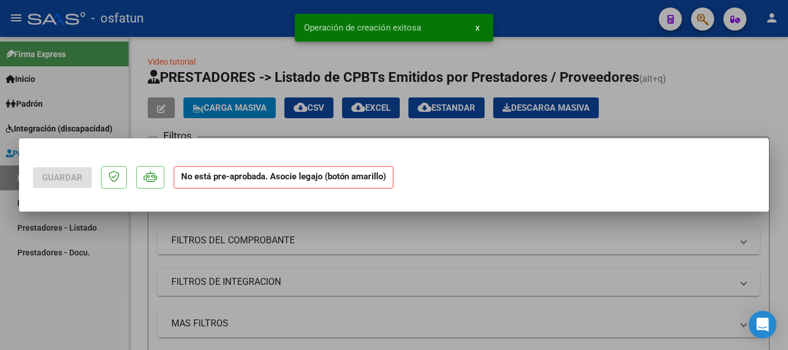
scroll to position [0, 0]
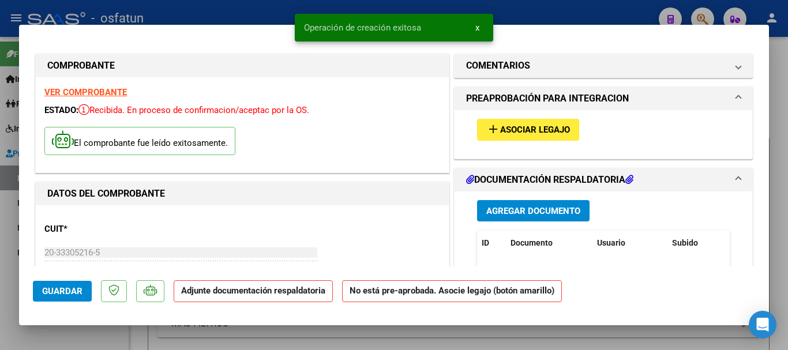
click at [513, 133] on span "Asociar Legajo" at bounding box center [535, 130] width 70 height 10
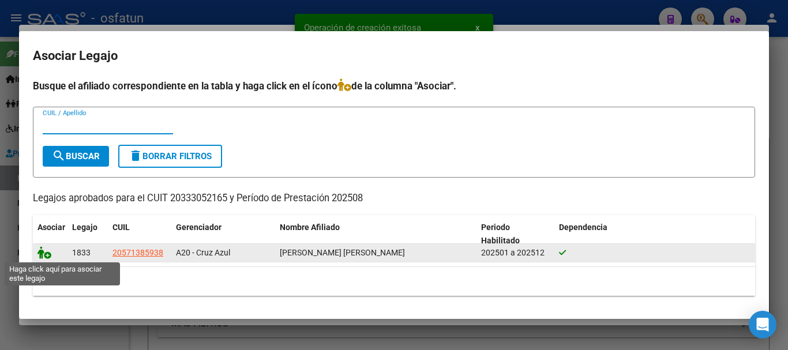
click at [40, 255] on icon at bounding box center [45, 252] width 14 height 13
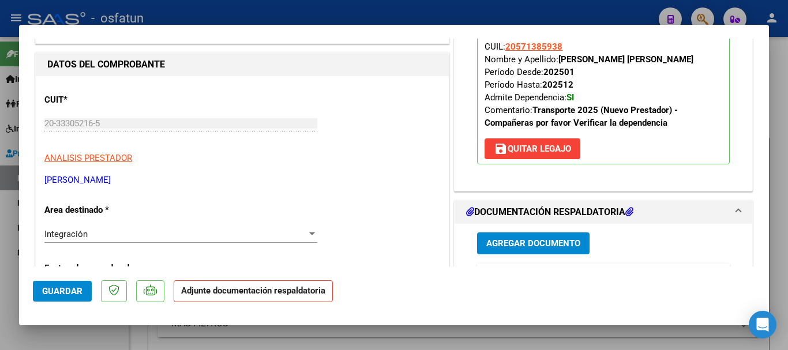
scroll to position [158, 0]
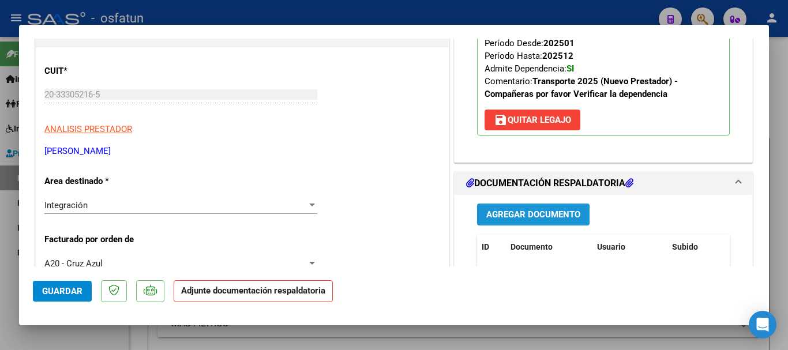
click at [513, 225] on button "Agregar Documento" at bounding box center [533, 214] width 113 height 21
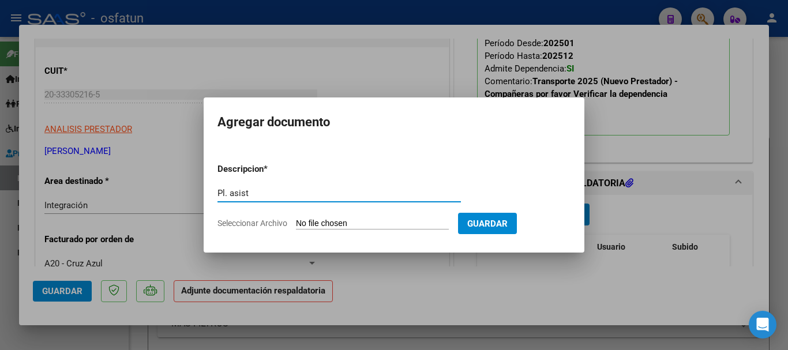
type input "Pl. asist"
click at [416, 226] on input "Seleccionar Archivo" at bounding box center [372, 224] width 153 height 11
type input "C:\fakepath\Pl. asist.pdf"
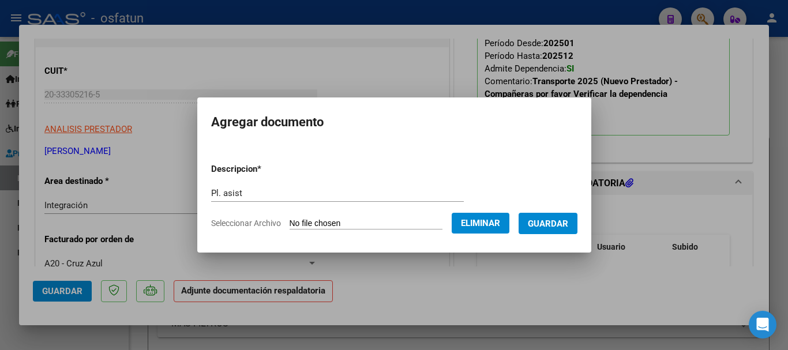
click at [558, 231] on button "Guardar" at bounding box center [548, 223] width 59 height 21
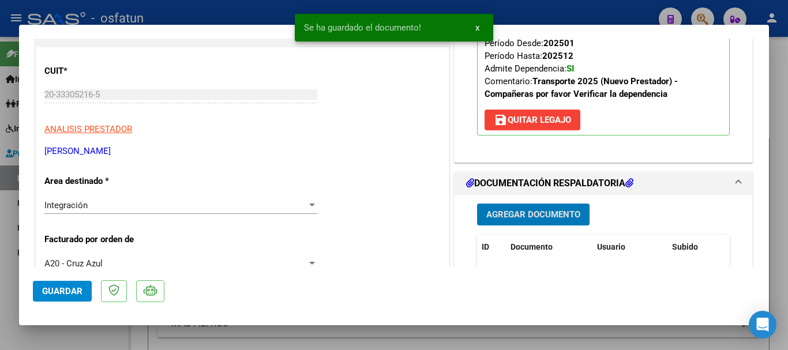
click at [535, 214] on span "Agregar Documento" at bounding box center [534, 215] width 94 height 10
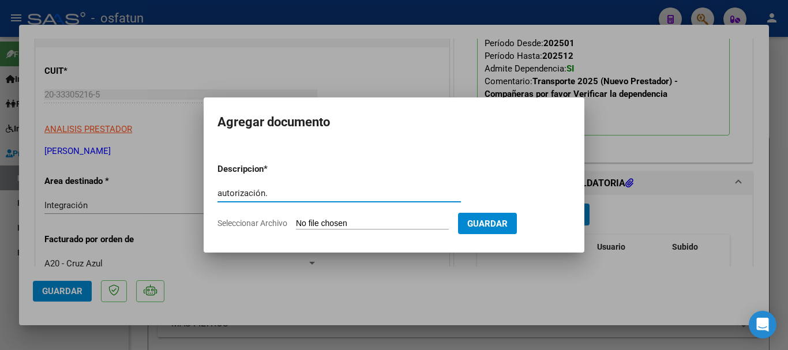
type input "autorización."
click at [343, 226] on input "Seleccionar Archivo" at bounding box center [372, 224] width 153 height 11
type input "C:\fakepath\autorización.pdf"
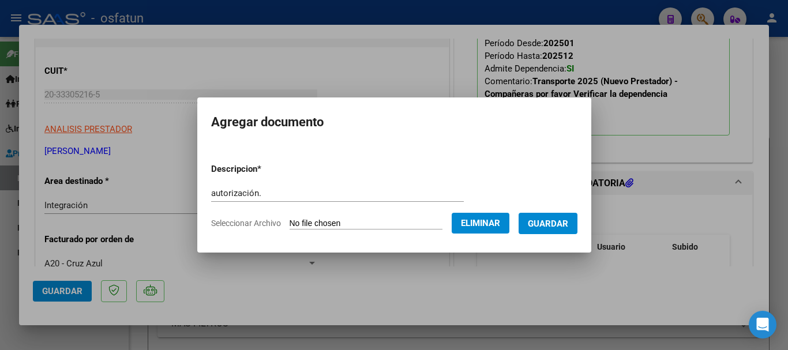
click at [556, 220] on span "Guardar" at bounding box center [548, 224] width 40 height 10
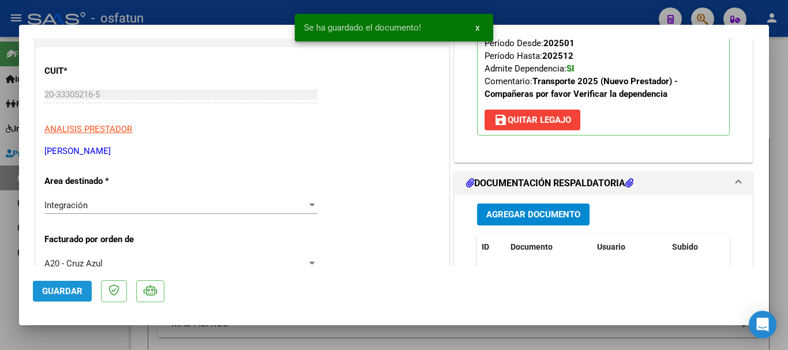
click at [57, 291] on span "Guardar" at bounding box center [62, 291] width 40 height 10
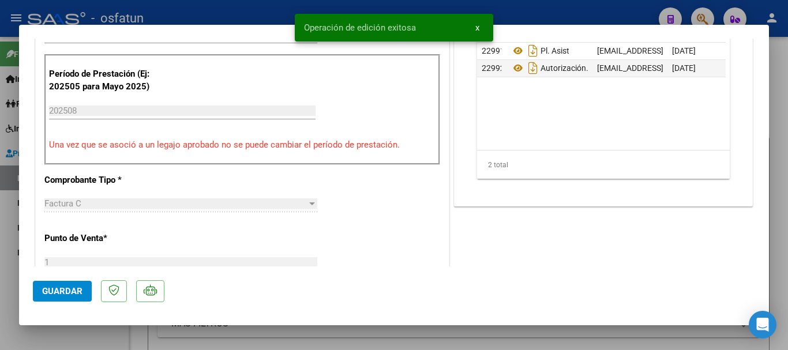
scroll to position [391, 0]
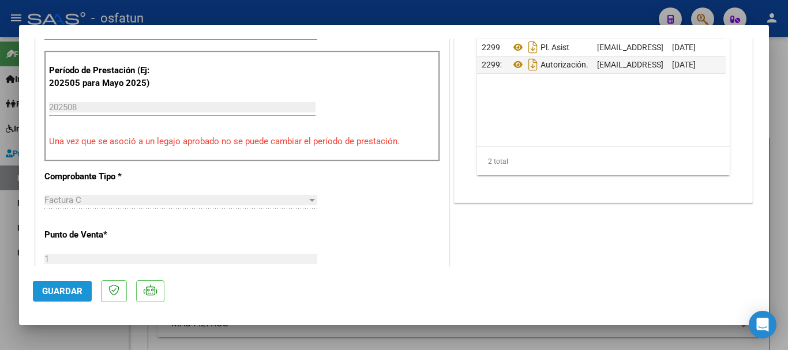
click at [57, 291] on span "Guardar" at bounding box center [62, 291] width 40 height 10
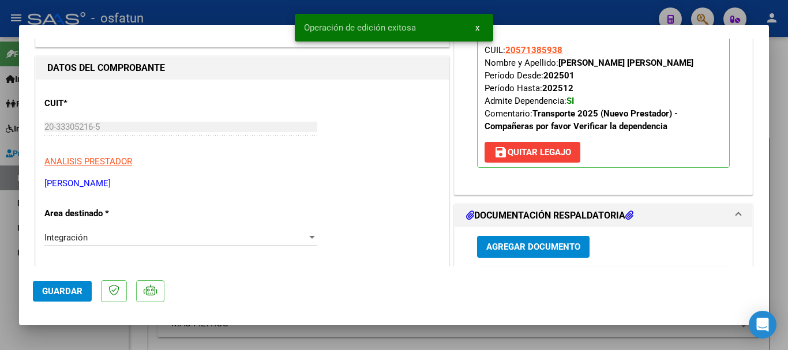
scroll to position [319, 0]
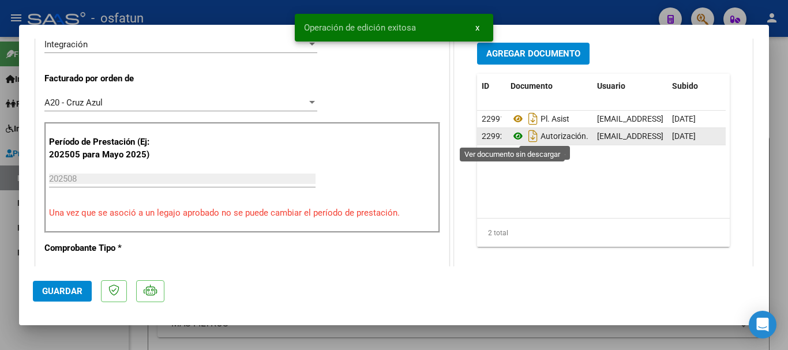
click at [517, 136] on icon at bounding box center [518, 136] width 15 height 14
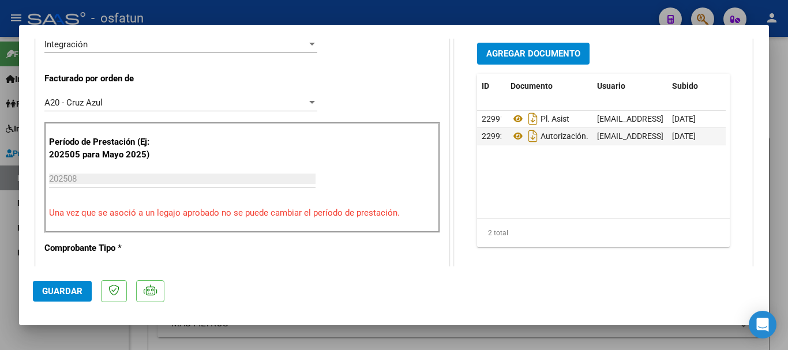
click at [48, 297] on button "Guardar" at bounding box center [62, 291] width 59 height 21
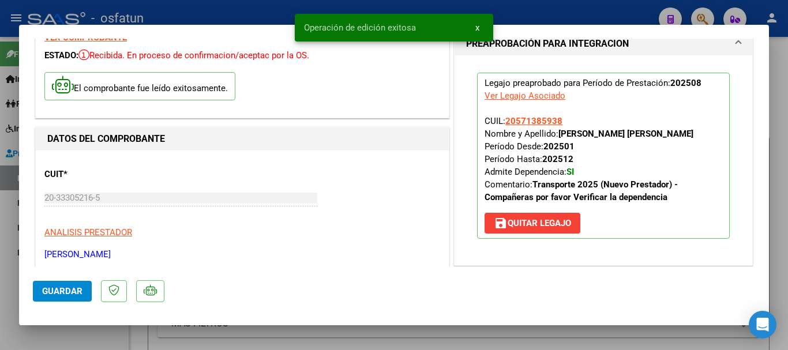
scroll to position [74, 0]
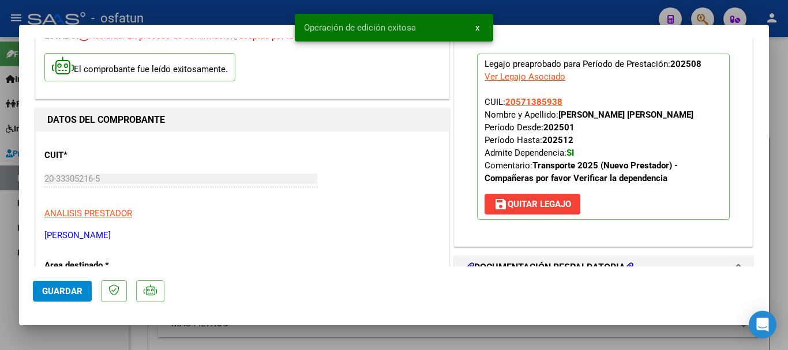
click at [788, 194] on div at bounding box center [394, 175] width 788 height 350
type input "$ 0,00"
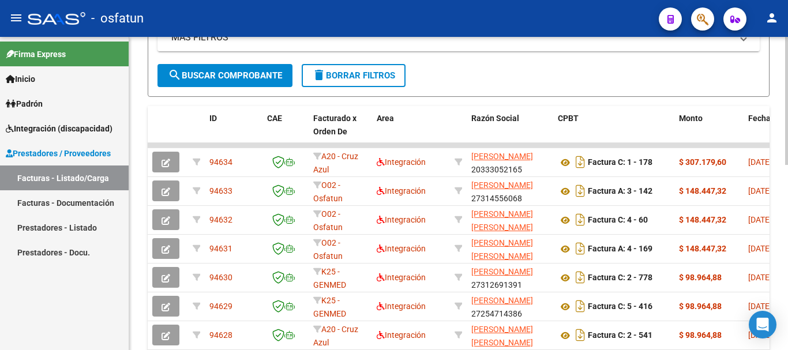
scroll to position [289, 0]
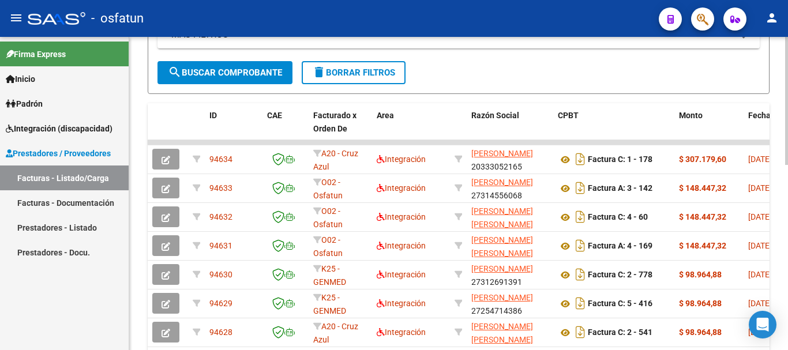
click at [782, 241] on div "Video tutorial PRESTADORES -> Listado de CPBTs Emitidos por Prestadores / Prove…" at bounding box center [460, 126] width 662 height 756
click at [50, 178] on link "Facturas - Listado/Carga" at bounding box center [64, 178] width 129 height 25
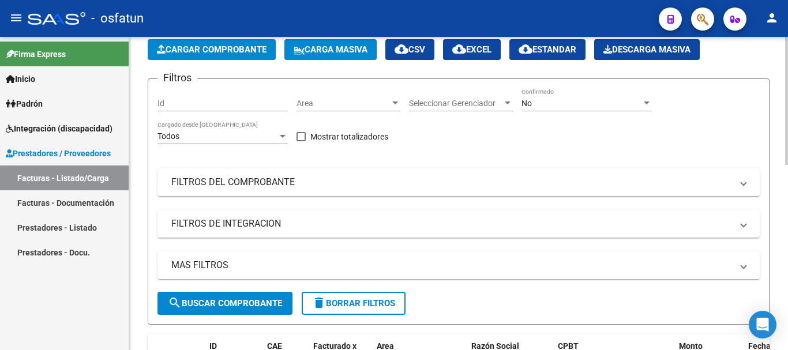
scroll to position [0, 0]
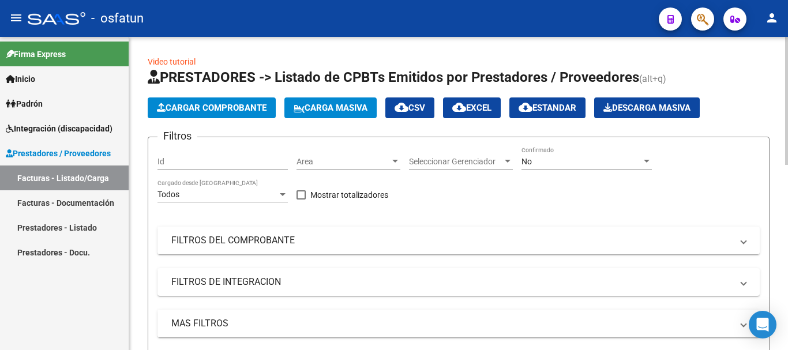
click at [788, 17] on div "menu - osfatun person Firma Express Inicio Instructivos Contacto OS Padrón Anál…" at bounding box center [394, 175] width 788 height 350
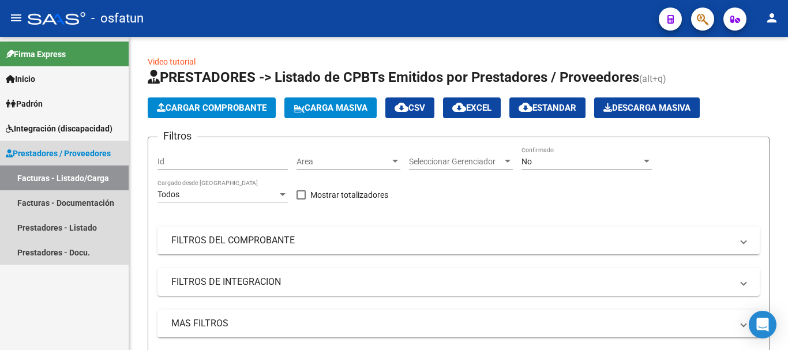
click at [69, 181] on link "Facturas - Listado/Carga" at bounding box center [64, 178] width 129 height 25
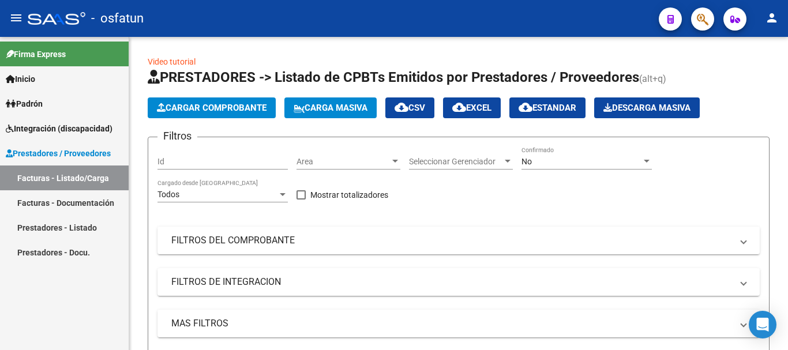
click at [54, 171] on link "Facturas - Listado/Carga" at bounding box center [64, 178] width 129 height 25
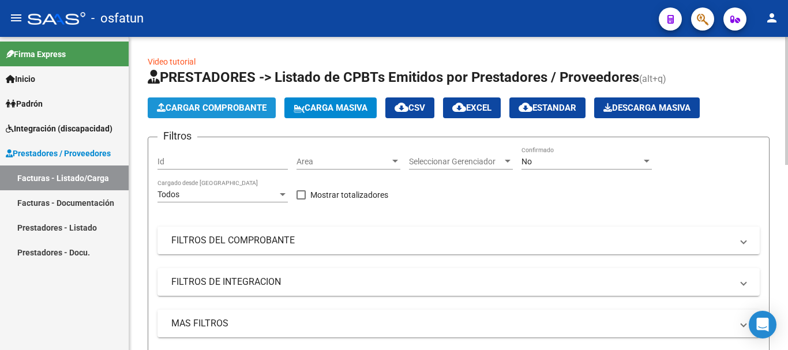
click at [249, 107] on span "Cargar Comprobante" at bounding box center [212, 108] width 110 height 10
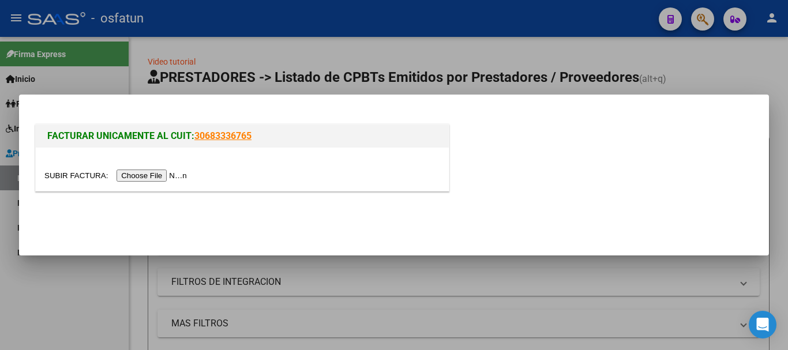
click at [136, 174] on input "file" at bounding box center [117, 176] width 146 height 12
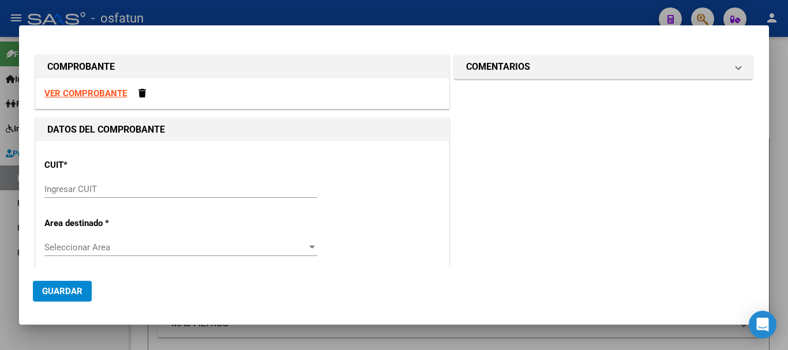
click at [264, 178] on div "CUIT * Ingresar CUIT" at bounding box center [242, 179] width 396 height 58
drag, startPoint x: 781, startPoint y: 96, endPoint x: 669, endPoint y: 148, distance: 123.4
click at [781, 97] on div at bounding box center [394, 175] width 788 height 350
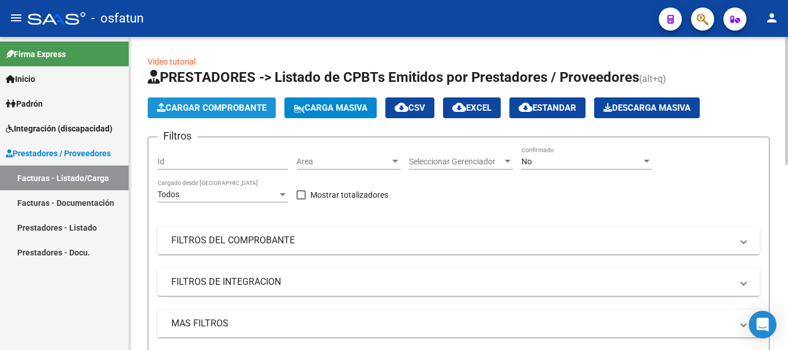
click at [201, 116] on button "Cargar Comprobante" at bounding box center [212, 108] width 128 height 21
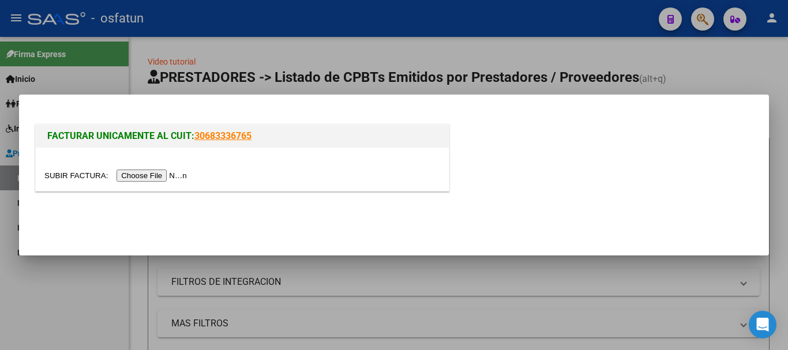
click at [152, 177] on input "file" at bounding box center [117, 176] width 146 height 12
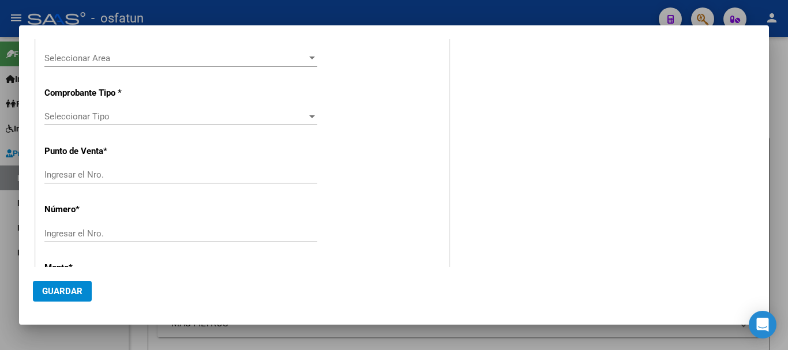
scroll to position [199, 0]
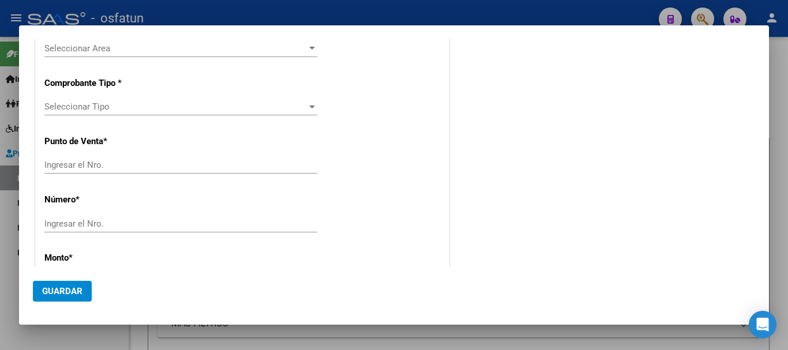
click at [780, 141] on div at bounding box center [394, 175] width 788 height 350
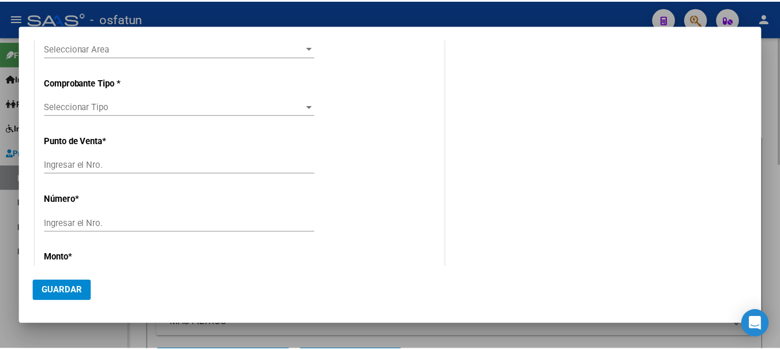
scroll to position [0, 0]
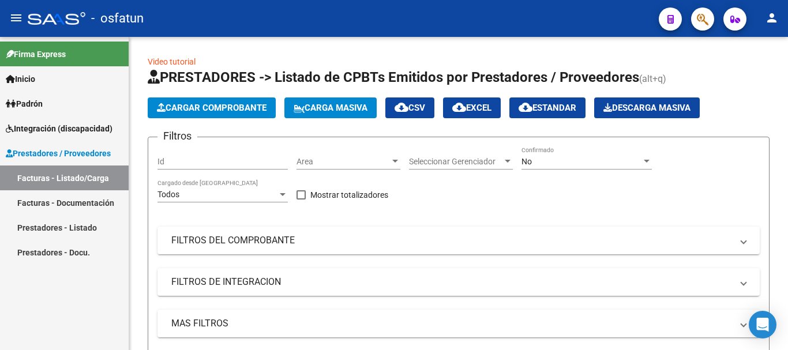
click at [775, 20] on mat-icon "person" at bounding box center [772, 18] width 14 height 14
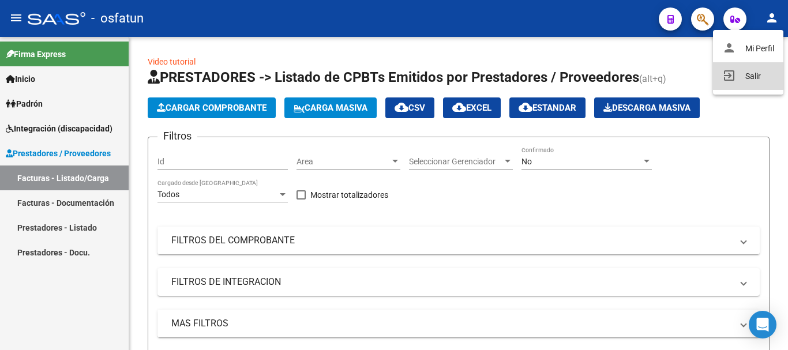
click at [749, 83] on button "exit_to_app Salir" at bounding box center [748, 76] width 70 height 28
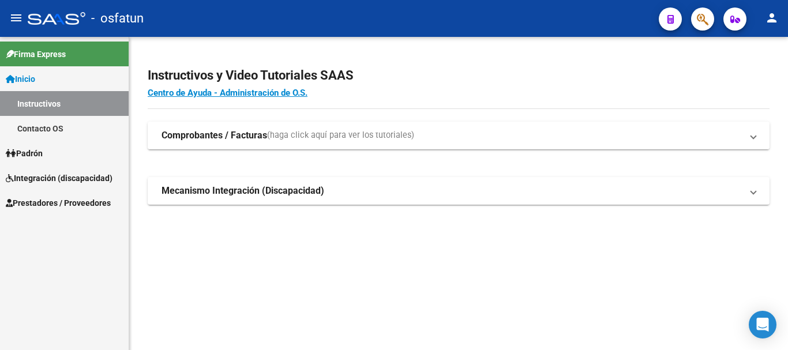
click at [283, 123] on mat-expansion-panel-header "Comprobantes / Facturas (haga click aquí para ver los tutoriales)" at bounding box center [459, 136] width 622 height 28
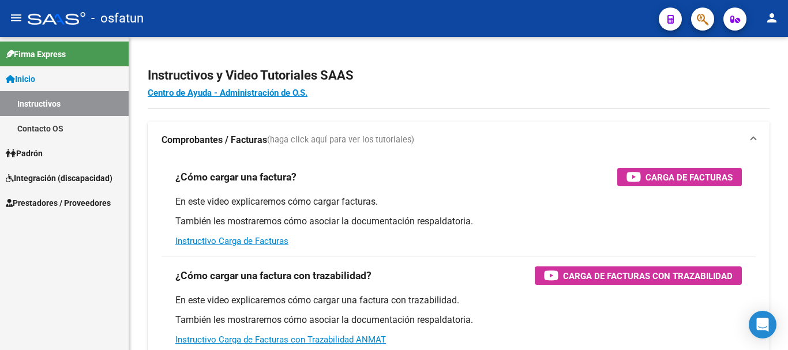
click at [57, 98] on link "Instructivos" at bounding box center [64, 103] width 129 height 25
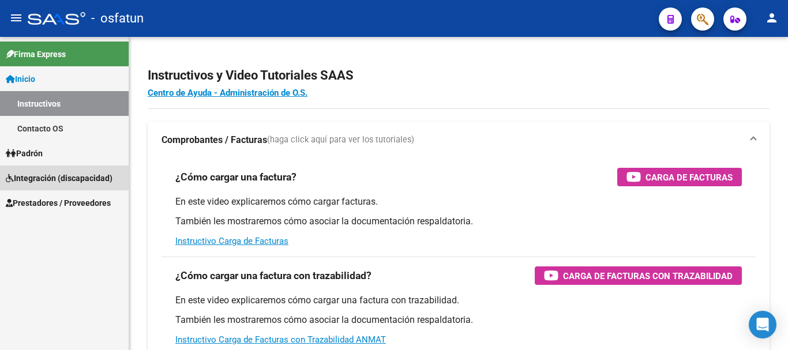
click at [39, 172] on span "Integración (discapacidad)" at bounding box center [59, 178] width 107 height 13
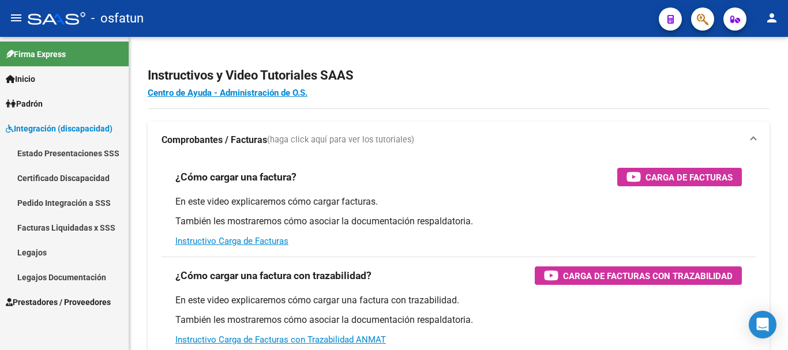
click at [73, 129] on span "Integración (discapacidad)" at bounding box center [59, 128] width 107 height 13
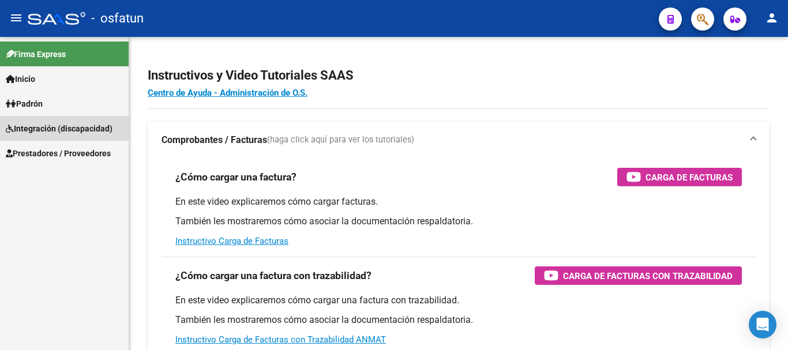
click at [72, 124] on span "Integración (discapacidad)" at bounding box center [59, 128] width 107 height 13
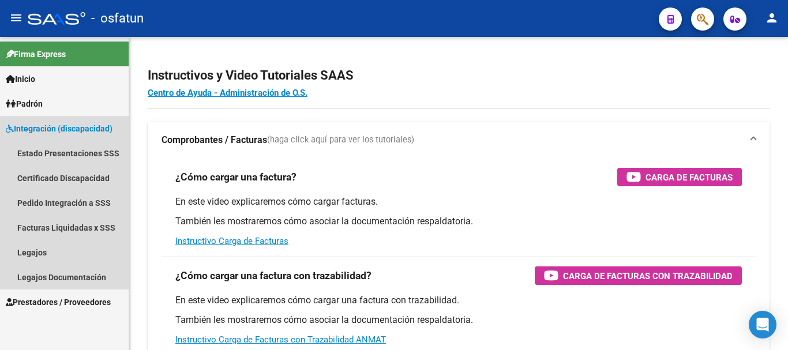
click at [76, 130] on span "Integración (discapacidad)" at bounding box center [59, 128] width 107 height 13
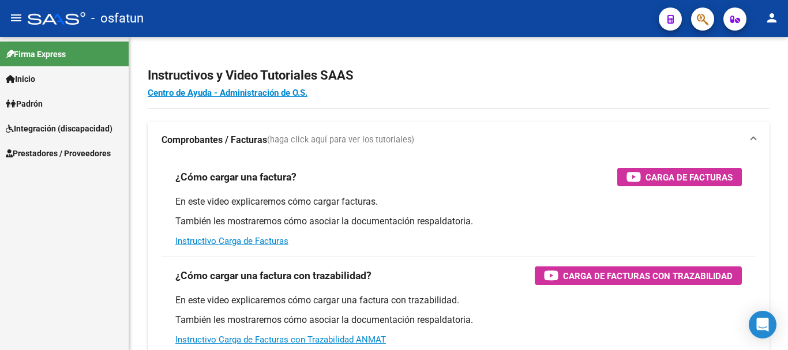
click at [77, 129] on span "Integración (discapacidad)" at bounding box center [59, 128] width 107 height 13
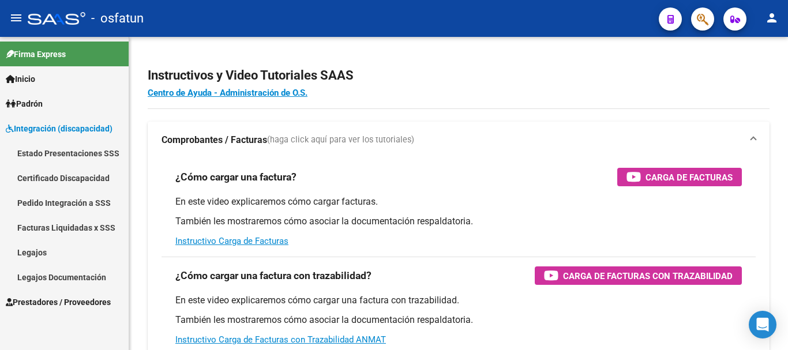
click at [67, 298] on span "Prestadores / Proveedores" at bounding box center [58, 302] width 105 height 13
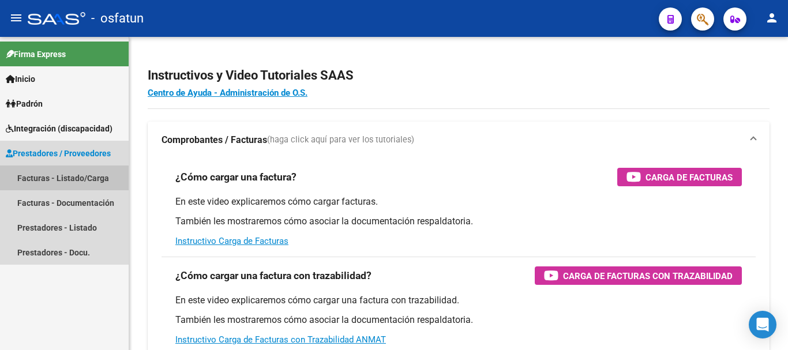
click at [44, 179] on link "Facturas - Listado/Carga" at bounding box center [64, 178] width 129 height 25
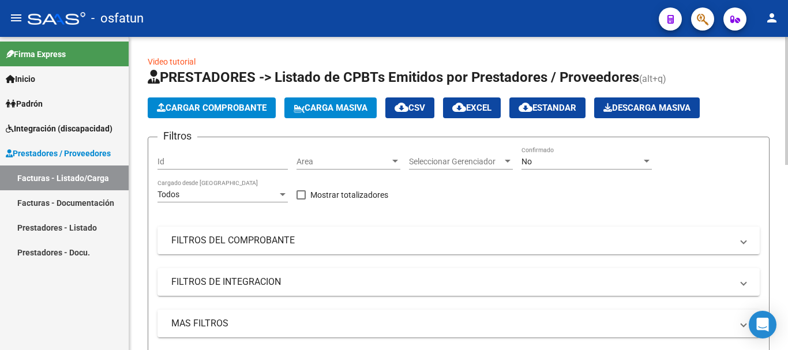
click at [247, 102] on button "Cargar Comprobante" at bounding box center [212, 108] width 128 height 21
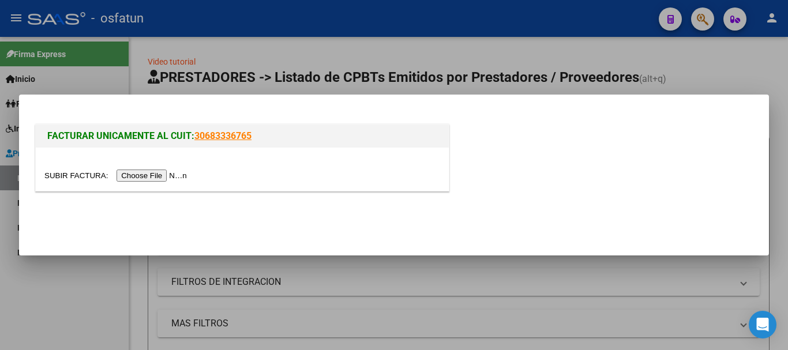
click at [155, 174] on input "file" at bounding box center [117, 176] width 146 height 12
drag, startPoint x: 788, startPoint y: 106, endPoint x: 617, endPoint y: 117, distance: 171.2
click at [779, 106] on div at bounding box center [394, 175] width 788 height 350
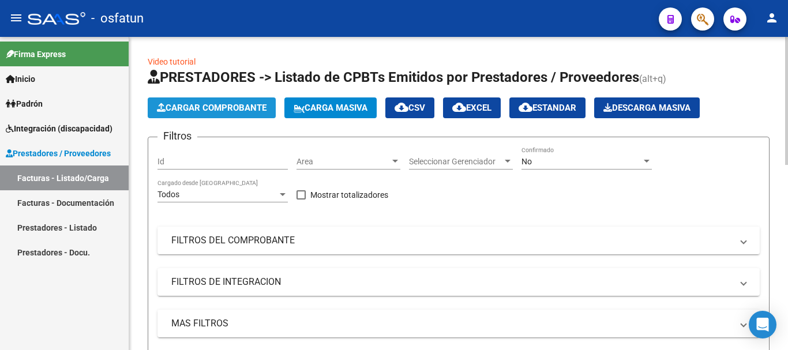
click at [224, 109] on span "Cargar Comprobante" at bounding box center [212, 108] width 110 height 10
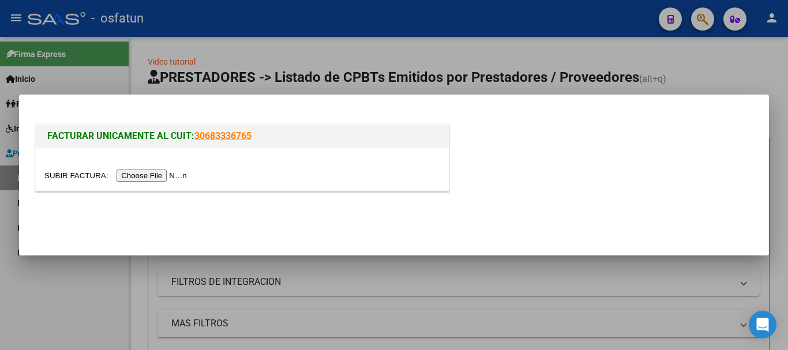
click at [133, 177] on input "file" at bounding box center [117, 176] width 146 height 12
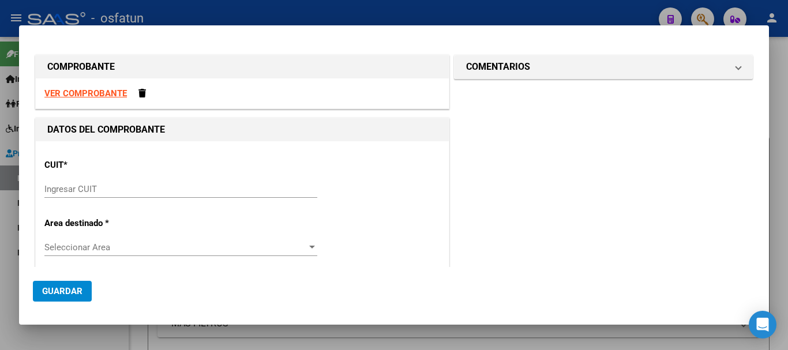
click at [139, 188] on input "Ingresar CUIT" at bounding box center [180, 189] width 273 height 10
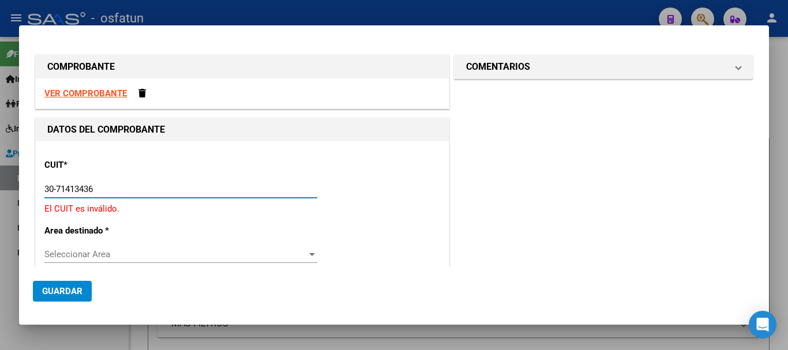
type input "30-71413436-8"
type input "2"
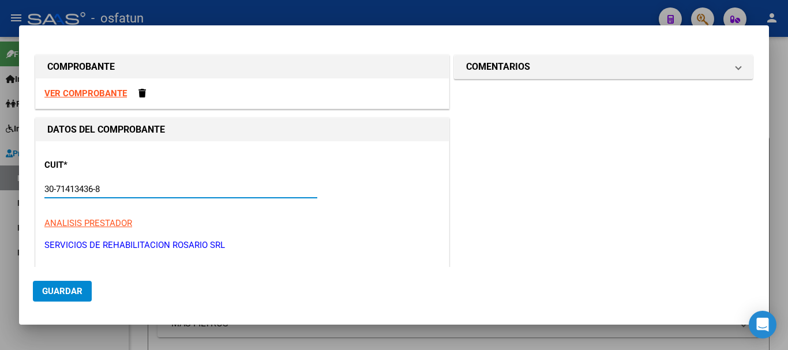
type input "30-71413436-8"
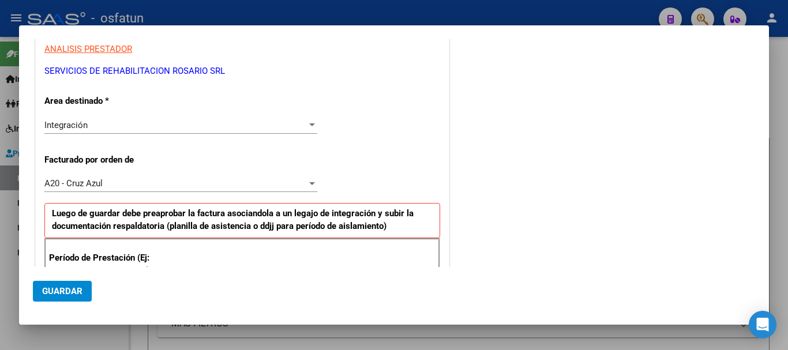
scroll to position [260, 0]
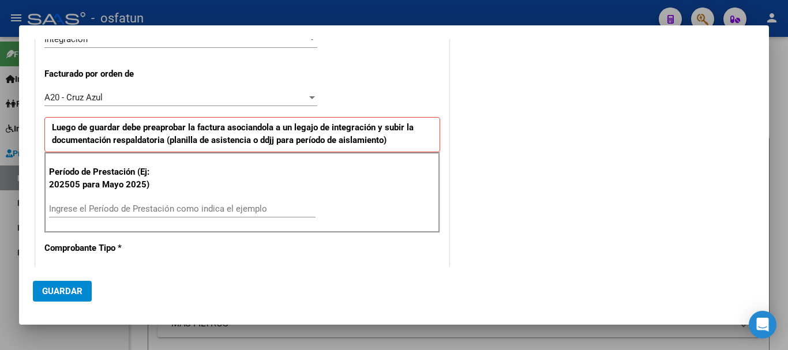
click at [106, 212] on input "Ingrese el Período de Prestación como indica el ejemplo" at bounding box center [182, 209] width 267 height 10
type input "202508"
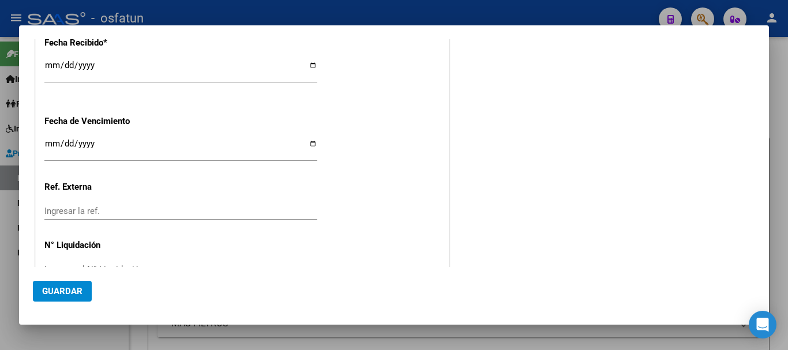
scroll to position [870, 0]
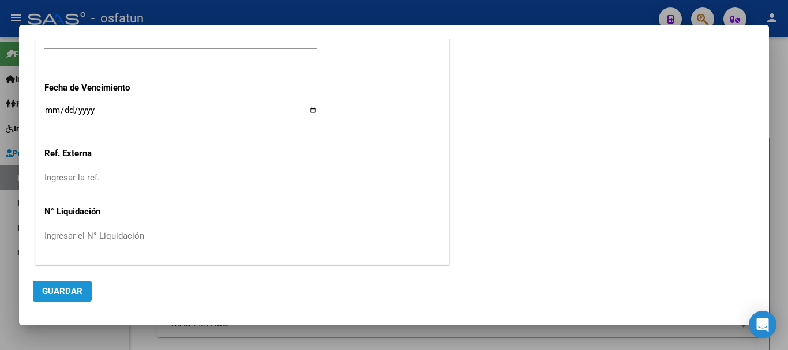
click at [40, 291] on button "Guardar" at bounding box center [62, 291] width 59 height 21
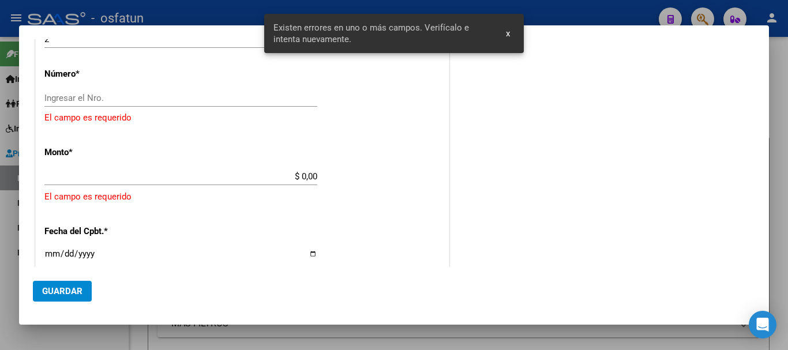
scroll to position [491, 0]
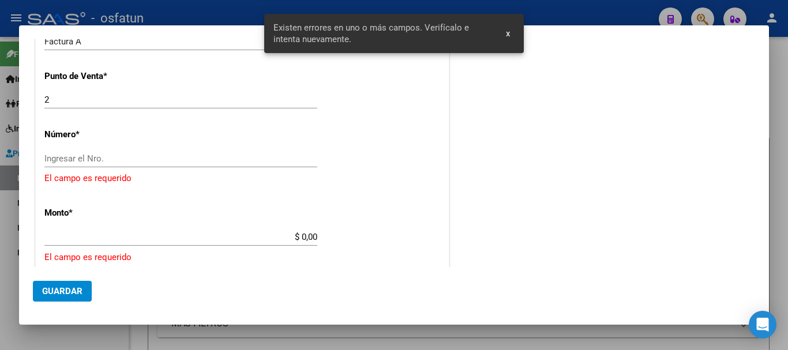
click at [124, 157] on input "Ingresar el Nro." at bounding box center [180, 159] width 273 height 10
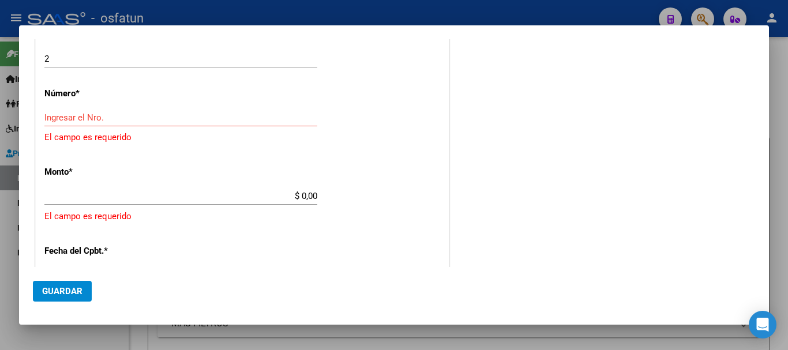
scroll to position [535, 0]
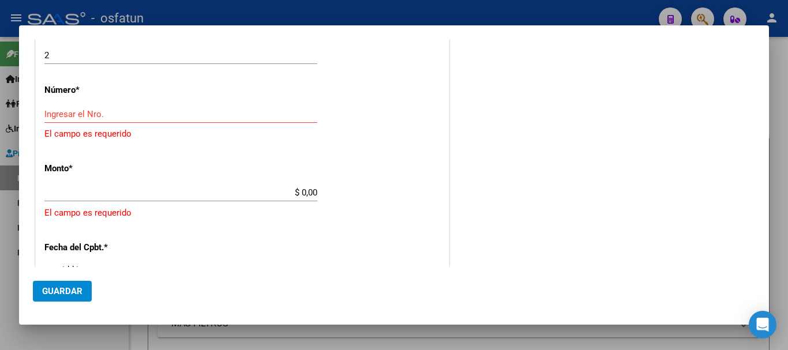
click at [74, 112] on input "Ingresar el Nro." at bounding box center [180, 114] width 273 height 10
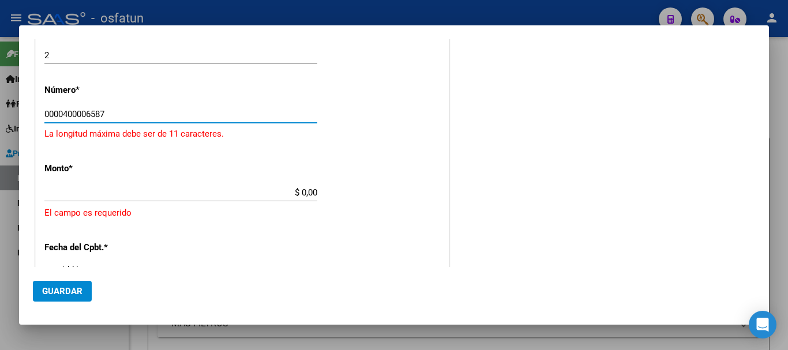
click at [143, 188] on input "$ 0,00" at bounding box center [180, 193] width 273 height 10
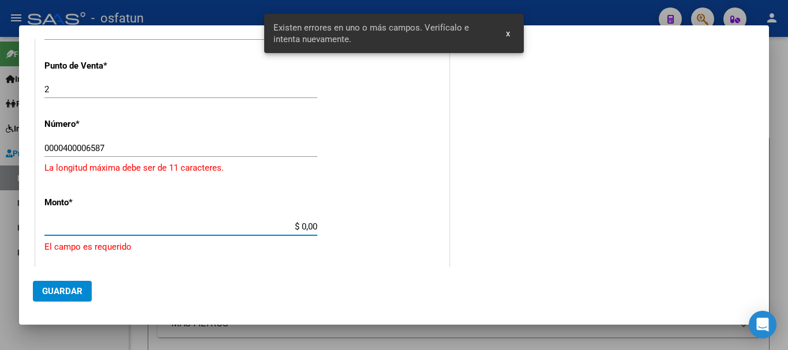
scroll to position [494, 0]
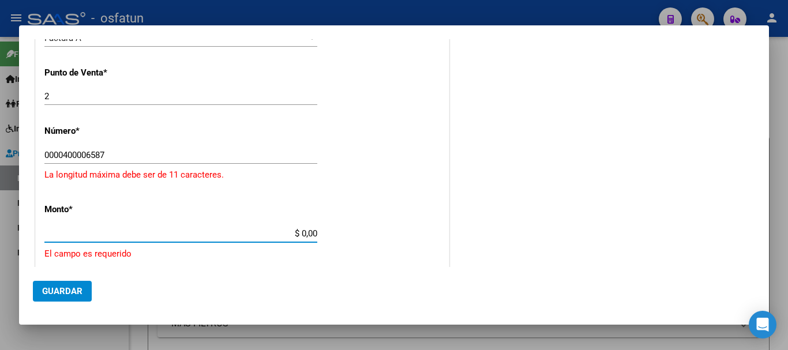
click at [54, 158] on input "0000400006587" at bounding box center [180, 155] width 273 height 10
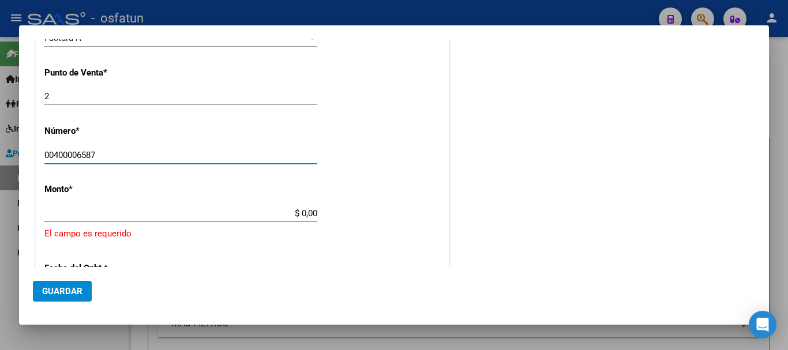
type input "00400006587"
click at [313, 215] on input "$ 0,00" at bounding box center [180, 213] width 273 height 10
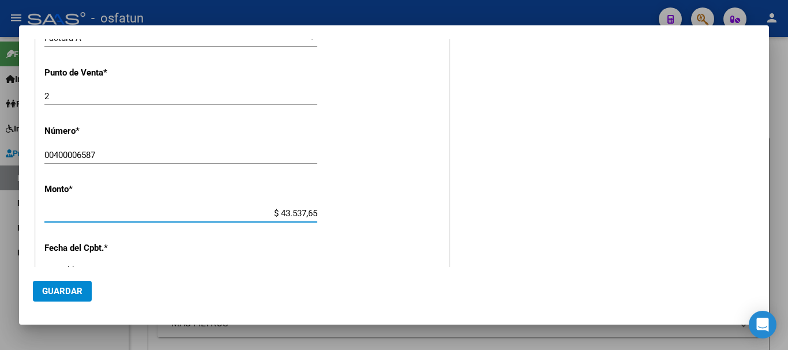
type input "$ 435.376,56"
click at [386, 285] on mat-dialog-actions "Guardar" at bounding box center [394, 289] width 723 height 44
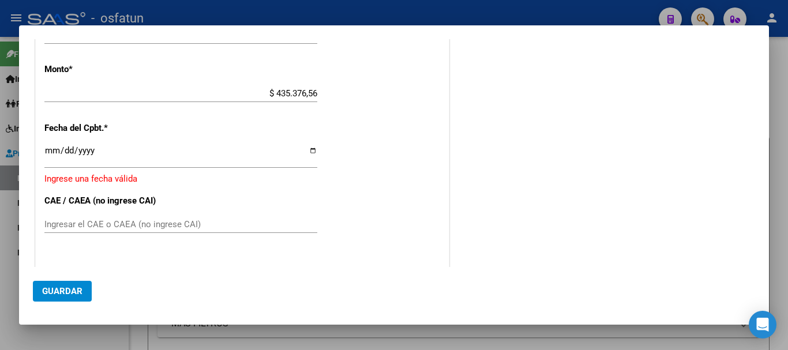
scroll to position [629, 0]
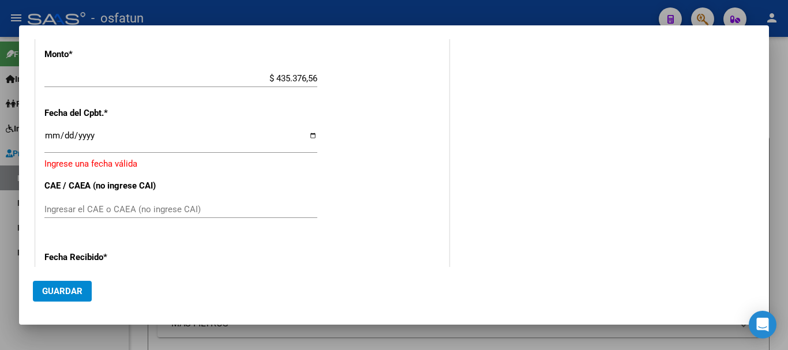
click at [108, 111] on span "*" at bounding box center [106, 113] width 4 height 10
click at [47, 137] on input "Ingresar la fecha" at bounding box center [180, 140] width 273 height 18
click at [225, 173] on div "CUIT * 30-71413436-8 Ingresar CUIT ANALISIS PRESTADOR SERVICIOS DE REHABILITACI…" at bounding box center [242, 12] width 413 height 1000
click at [65, 290] on span "Guardar" at bounding box center [62, 291] width 40 height 10
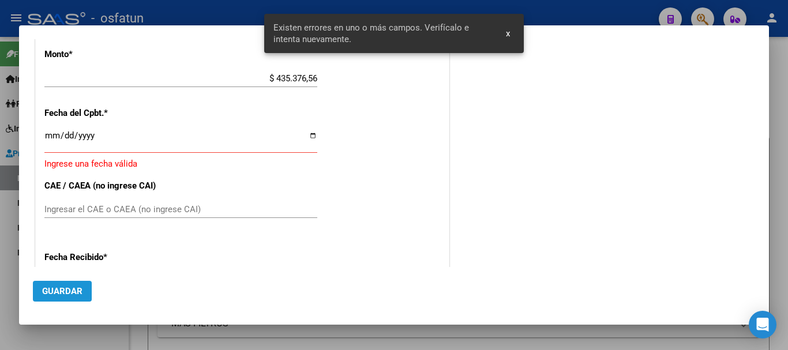
scroll to position [615, 0]
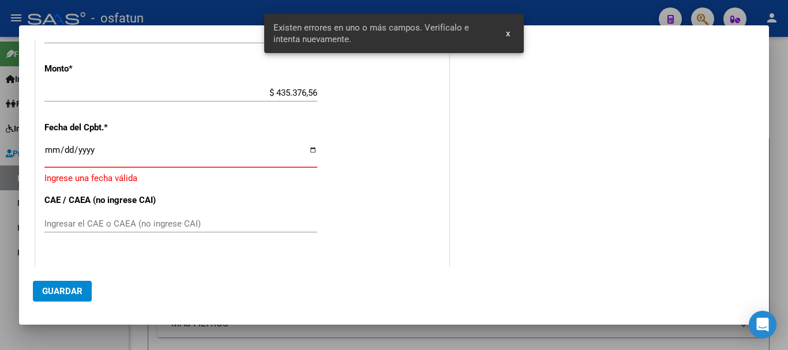
drag, startPoint x: 67, startPoint y: 152, endPoint x: 59, endPoint y: 165, distance: 15.1
click at [67, 154] on input "Ingresar la fecha" at bounding box center [180, 154] width 273 height 18
click at [48, 155] on input "Ingresar la fecha" at bounding box center [180, 154] width 273 height 18
drag, startPoint x: 47, startPoint y: 129, endPoint x: 56, endPoint y: 150, distance: 22.7
click at [102, 132] on div "CUIT * 30-71413436-8 Ingresar CUIT ANALISIS PRESTADOR SERVICIOS DE REHABILITACI…" at bounding box center [242, 27] width 413 height 1000
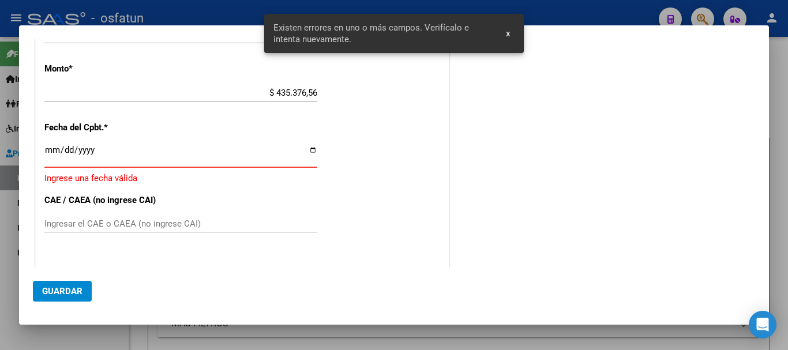
drag, startPoint x: 53, startPoint y: 152, endPoint x: 50, endPoint y: 158, distance: 7.0
click at [53, 152] on input "Ingresar la fecha" at bounding box center [180, 154] width 273 height 18
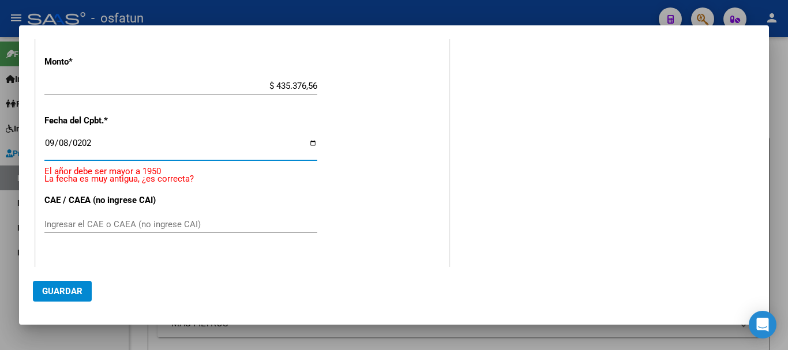
type input "[DATE]"
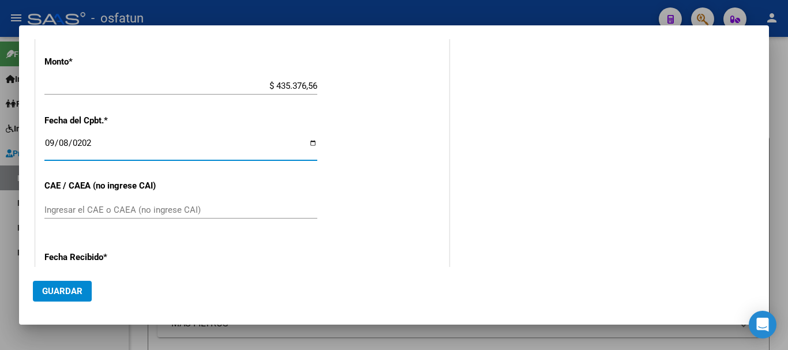
scroll to position [607, 0]
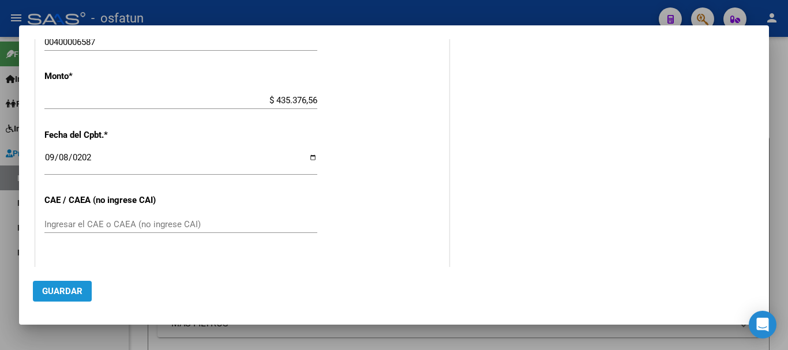
click at [61, 294] on span "Guardar" at bounding box center [62, 291] width 40 height 10
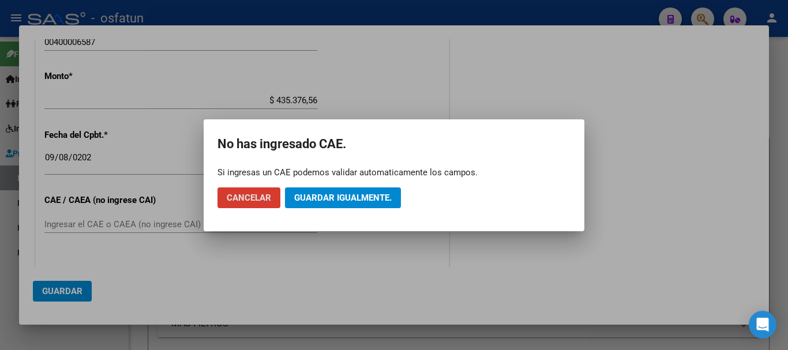
click at [255, 205] on button "Cancelar" at bounding box center [249, 198] width 63 height 21
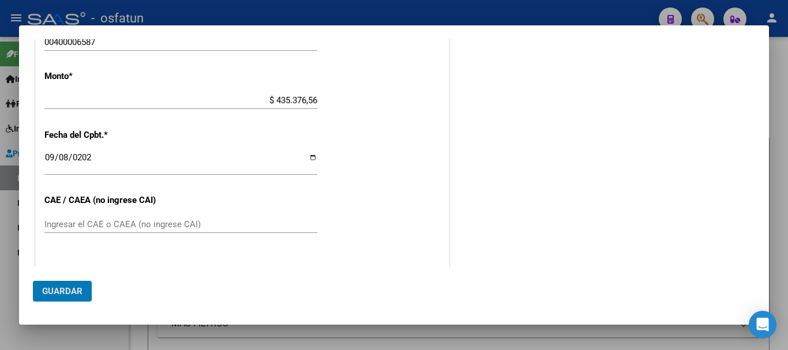
click at [121, 227] on input "Ingresar el CAE o CAEA (no ingrese CAI)" at bounding box center [180, 224] width 273 height 10
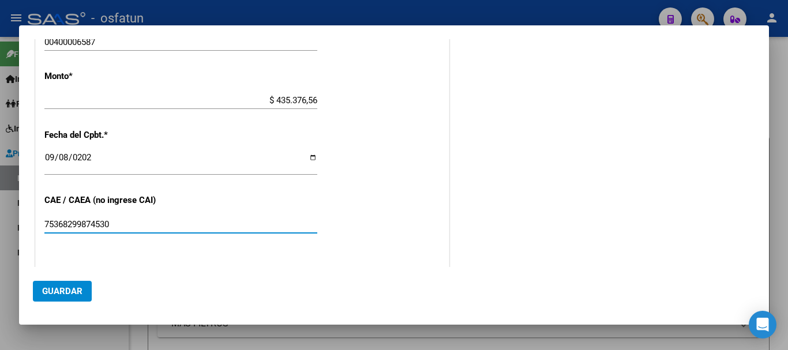
type input "75368299874530"
click at [85, 285] on button "Guardar" at bounding box center [62, 291] width 59 height 21
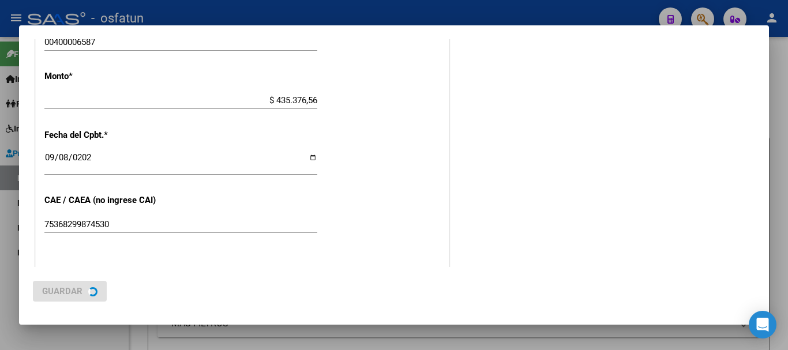
scroll to position [0, 0]
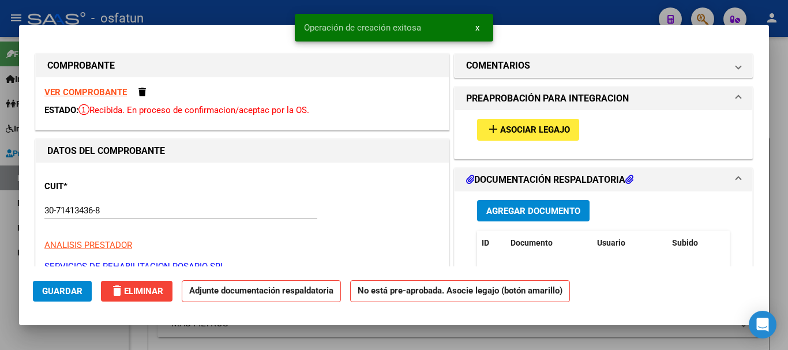
click at [503, 133] on span "Asociar Legajo" at bounding box center [535, 130] width 70 height 10
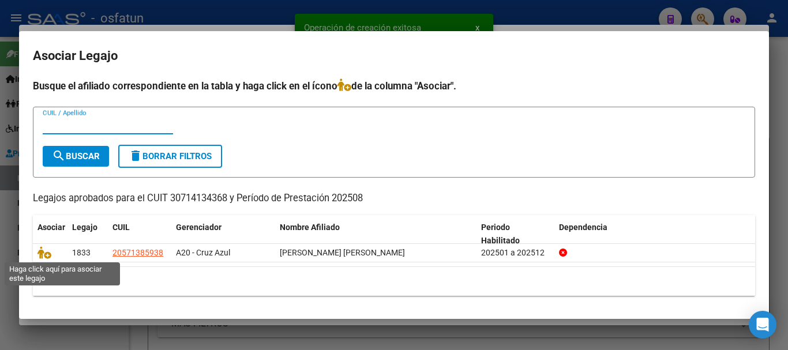
drag, startPoint x: 44, startPoint y: 252, endPoint x: 56, endPoint y: 271, distance: 22.3
click at [44, 253] on icon at bounding box center [45, 252] width 14 height 13
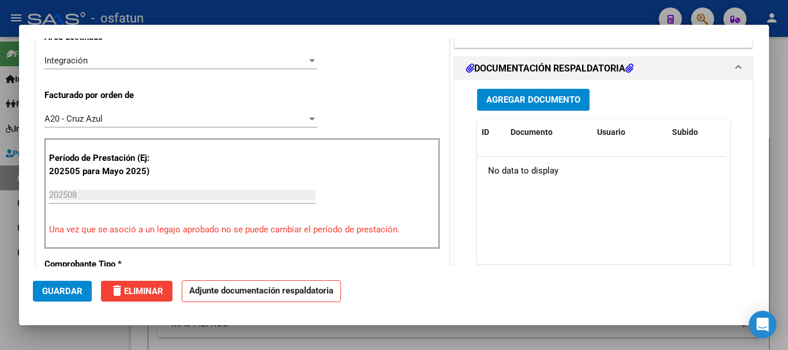
scroll to position [267, 0]
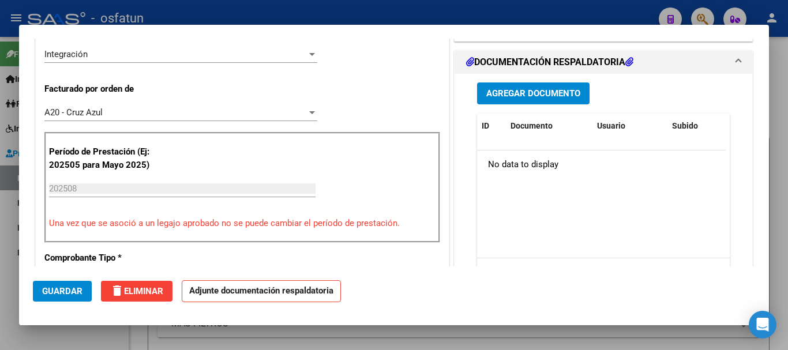
click at [502, 96] on span "Agregar Documento" at bounding box center [534, 94] width 94 height 10
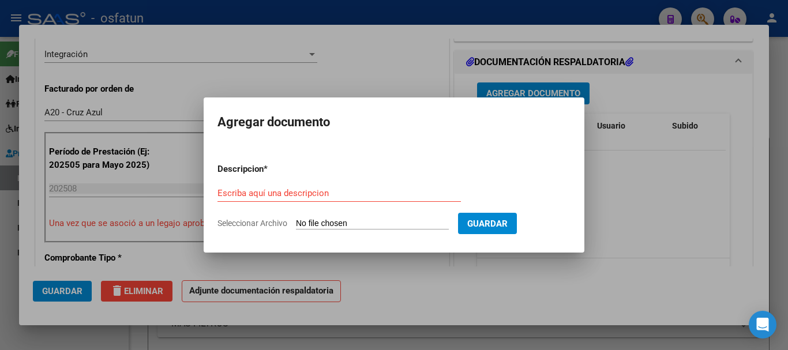
click at [276, 200] on div "Escriba aquí una descripcion" at bounding box center [340, 193] width 244 height 17
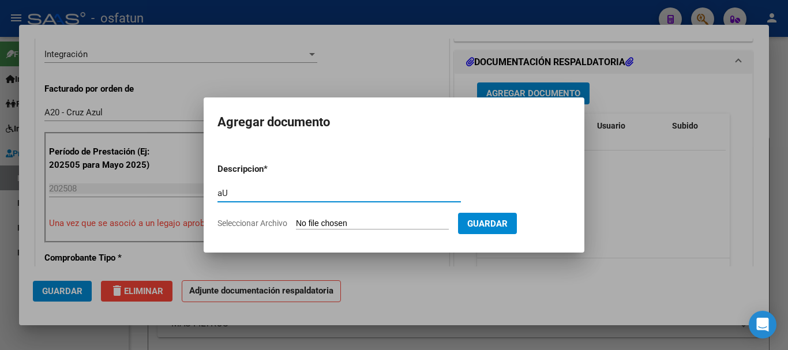
type input "a"
type input "Autorización"
click at [344, 226] on input "Seleccionar Archivo" at bounding box center [372, 224] width 153 height 11
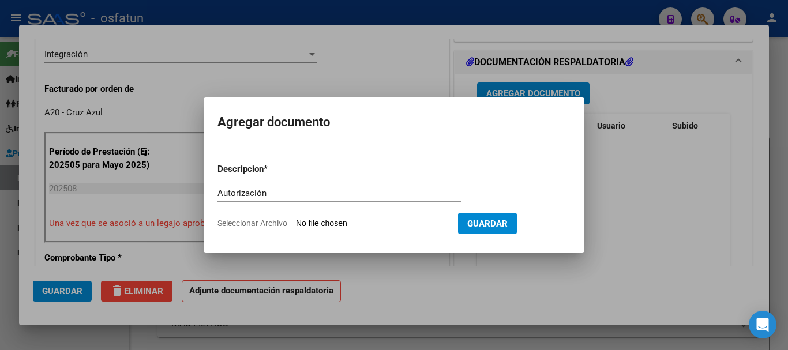
type input "C:\fakepath\Aut Carvallo Alexis.pdf"
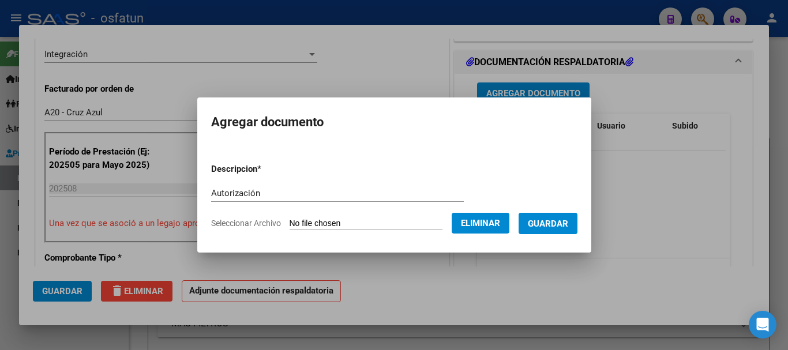
click at [555, 232] on button "Guardar" at bounding box center [548, 223] width 59 height 21
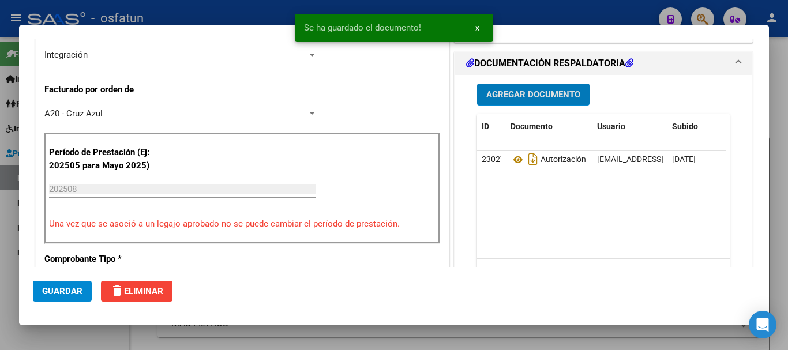
click at [511, 96] on span "Agregar Documento" at bounding box center [534, 94] width 94 height 10
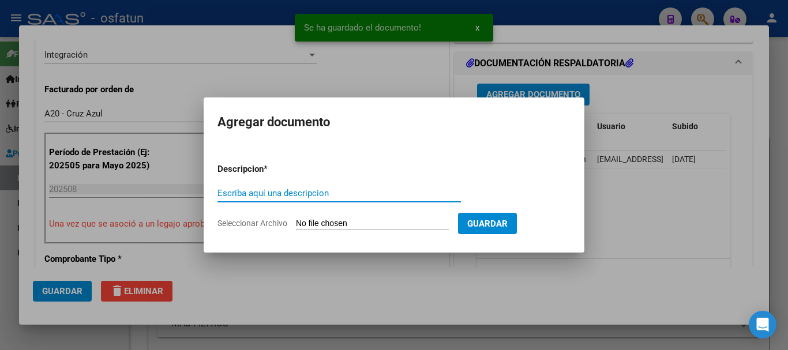
drag, startPoint x: 267, startPoint y: 200, endPoint x: 261, endPoint y: 197, distance: 6.2
click at [261, 197] on div "Escriba aquí una descripcion" at bounding box center [340, 193] width 244 height 17
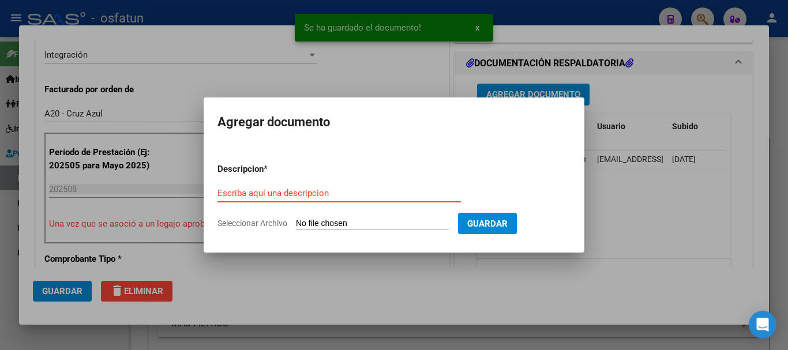
click at [261, 193] on input "Escriba aquí una descripcion" at bounding box center [340, 193] width 244 height 10
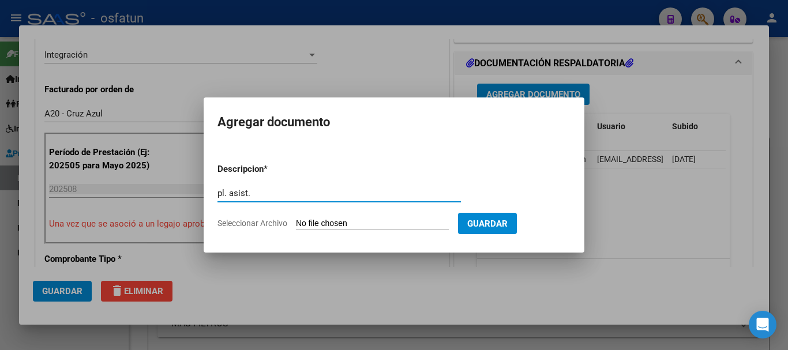
type input "pl. asist."
drag, startPoint x: 389, startPoint y: 216, endPoint x: 387, endPoint y: 225, distance: 9.5
click at [388, 219] on form "Descripcion * pl. asist. Escriba aquí una descripcion Seleccionar Archivo Guard…" at bounding box center [394, 196] width 353 height 84
click at [323, 226] on input "Seleccionar Archivo" at bounding box center [372, 224] width 153 height 11
type input "C:\fakepath\Carvallo Sebastiani Alexis asistencia.pdf"
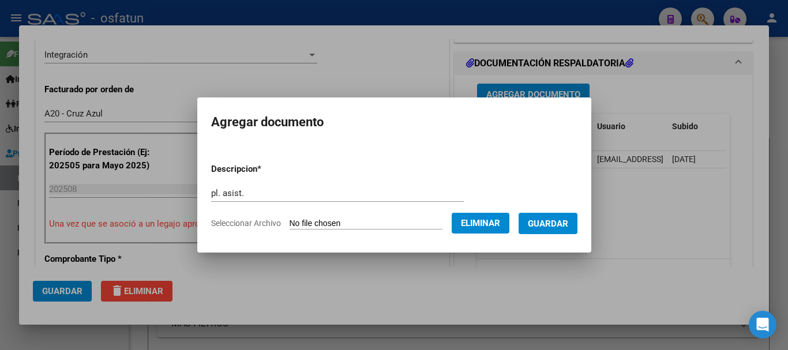
click at [559, 227] on span "Guardar" at bounding box center [548, 224] width 40 height 10
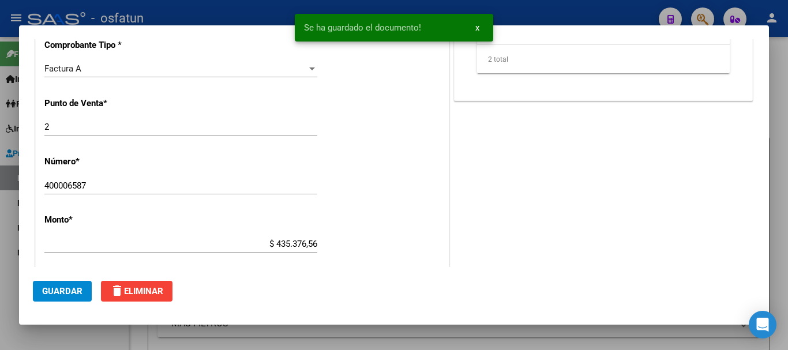
scroll to position [500, 0]
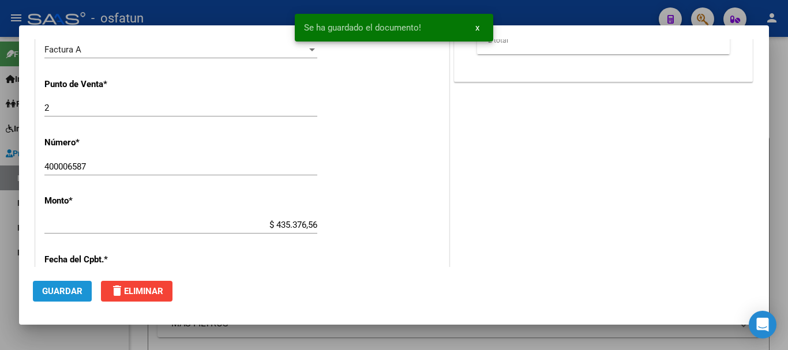
click at [58, 290] on span "Guardar" at bounding box center [62, 291] width 40 height 10
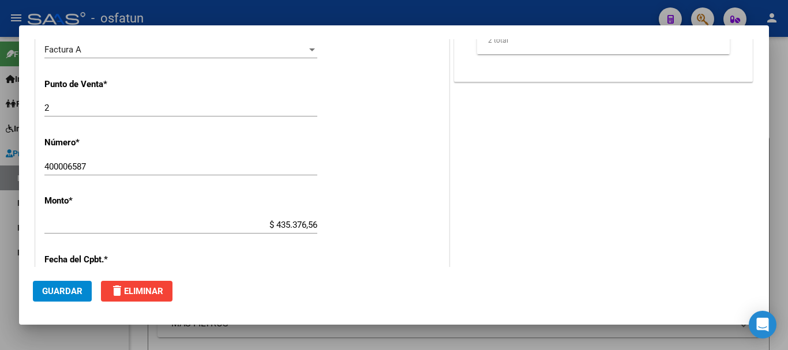
click at [61, 295] on span "Guardar" at bounding box center [62, 291] width 40 height 10
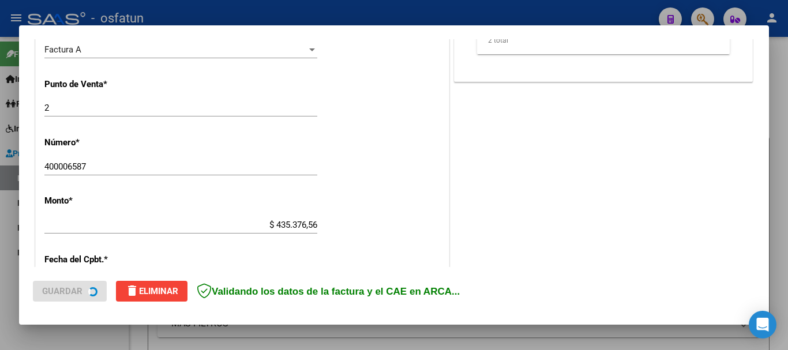
drag, startPoint x: 782, startPoint y: 235, endPoint x: 757, endPoint y: 249, distance: 28.1
click at [779, 236] on div at bounding box center [394, 175] width 788 height 350
type input "$ 0,00"
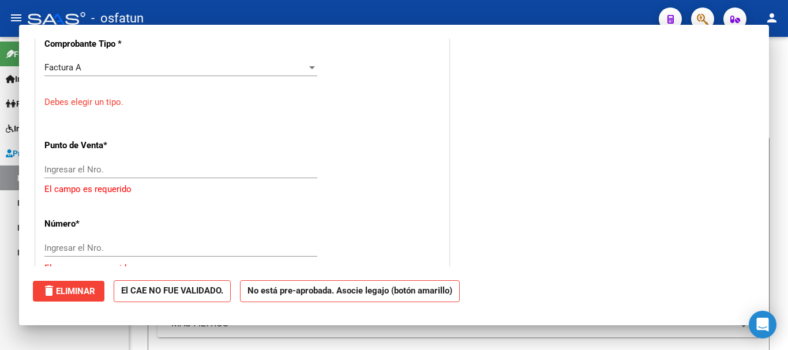
scroll to position [519, 0]
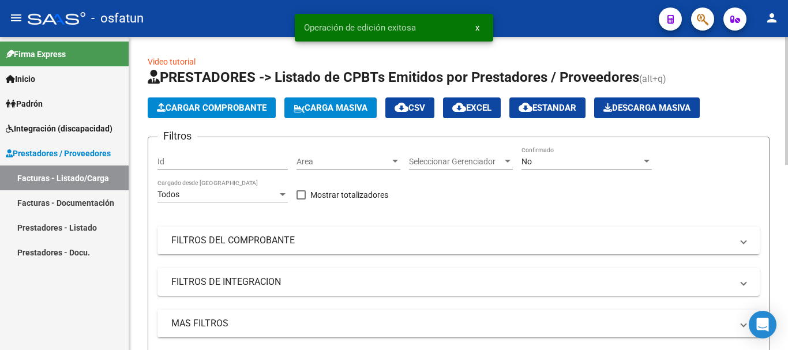
drag, startPoint x: 504, startPoint y: 281, endPoint x: 788, endPoint y: 215, distance: 290.9
click at [506, 282] on mat-panel-title "FILTROS DE INTEGRACION" at bounding box center [451, 282] width 561 height 13
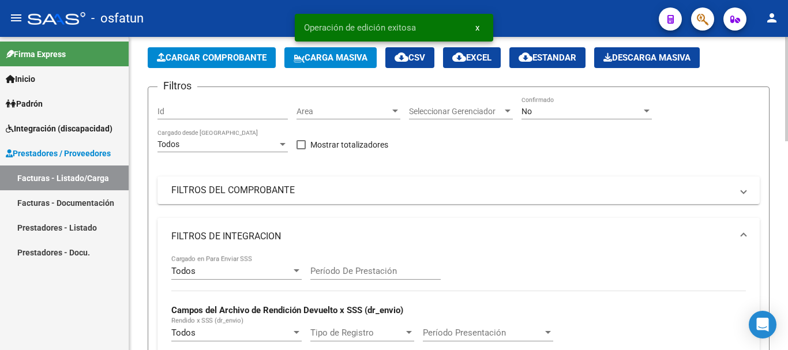
scroll to position [0, 0]
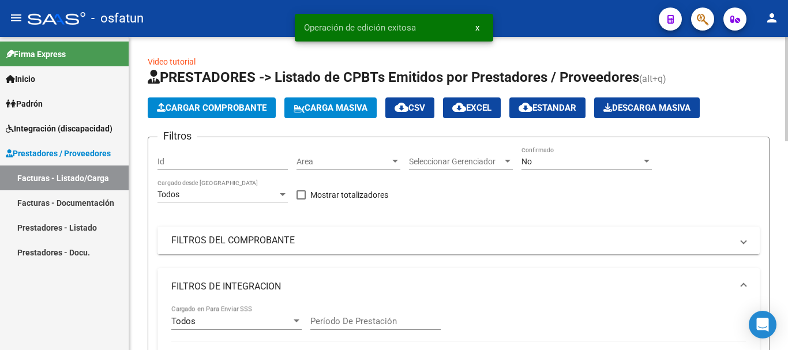
click at [779, 39] on div at bounding box center [787, 89] width 3 height 104
